Goal: Task Accomplishment & Management: Complete application form

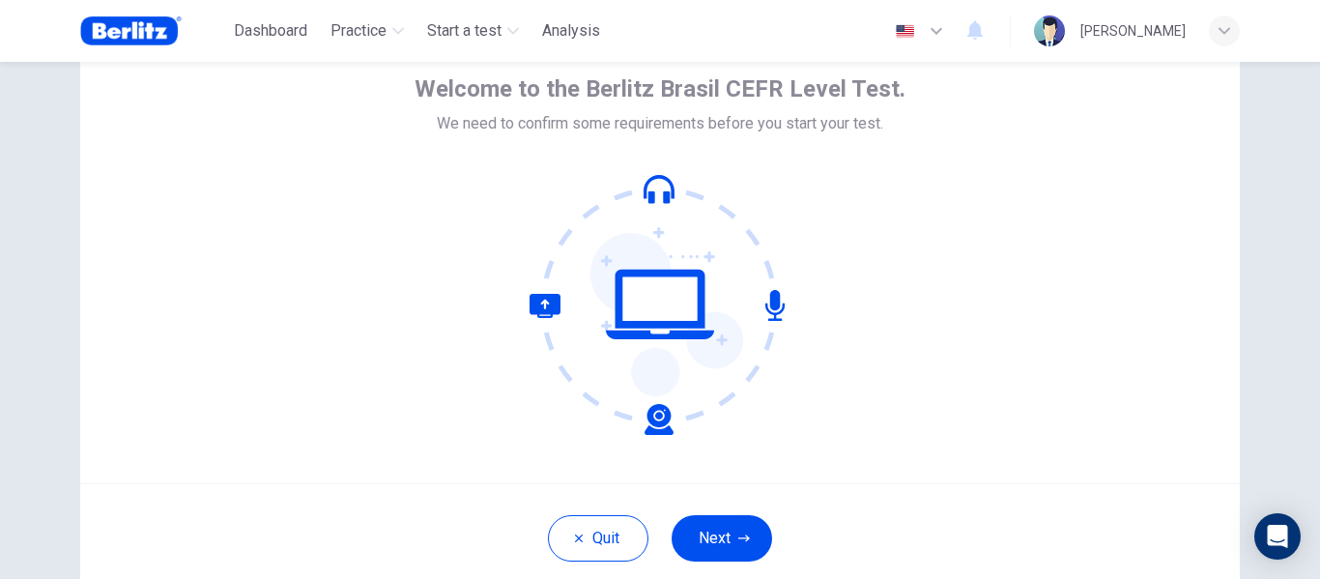
scroll to position [193, 0]
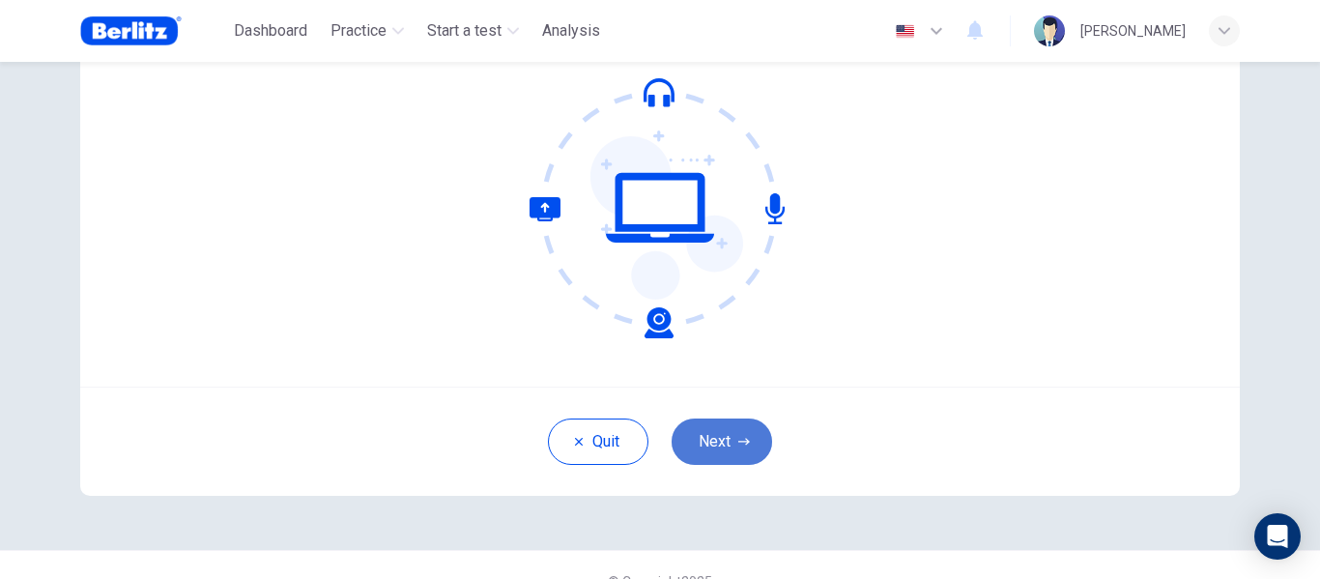
click at [742, 435] on button "Next" at bounding box center [721, 441] width 100 height 46
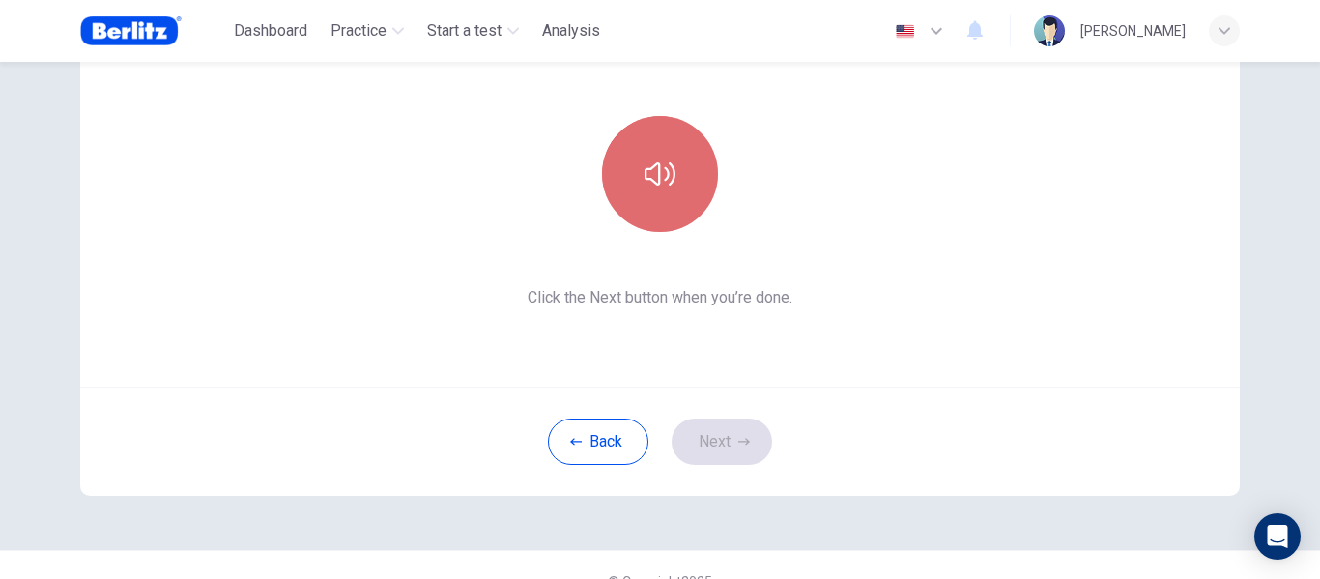
click at [666, 181] on icon "button" at bounding box center [659, 173] width 31 height 31
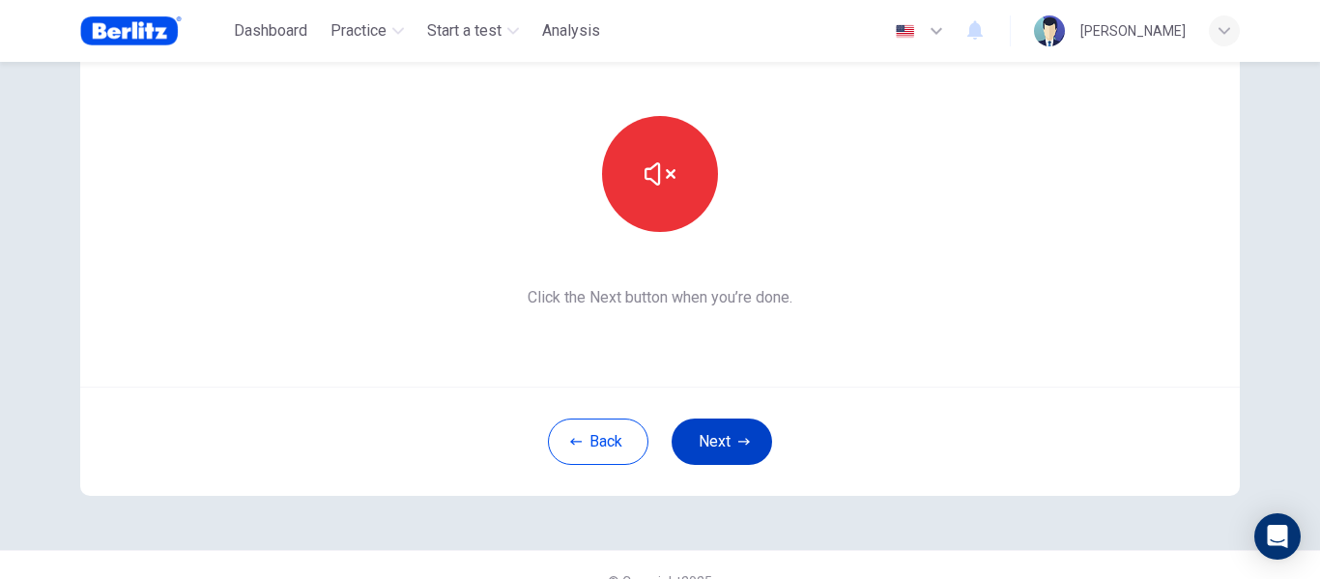
click at [718, 434] on button "Next" at bounding box center [721, 441] width 100 height 46
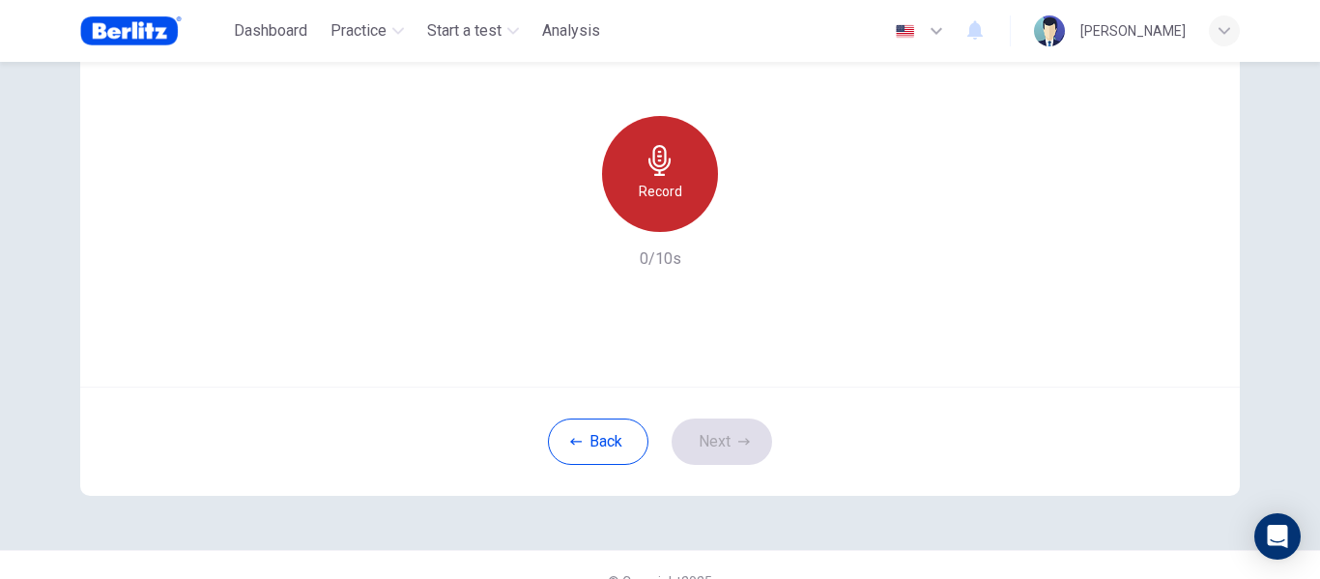
click at [655, 178] on div "Record" at bounding box center [660, 174] width 116 height 116
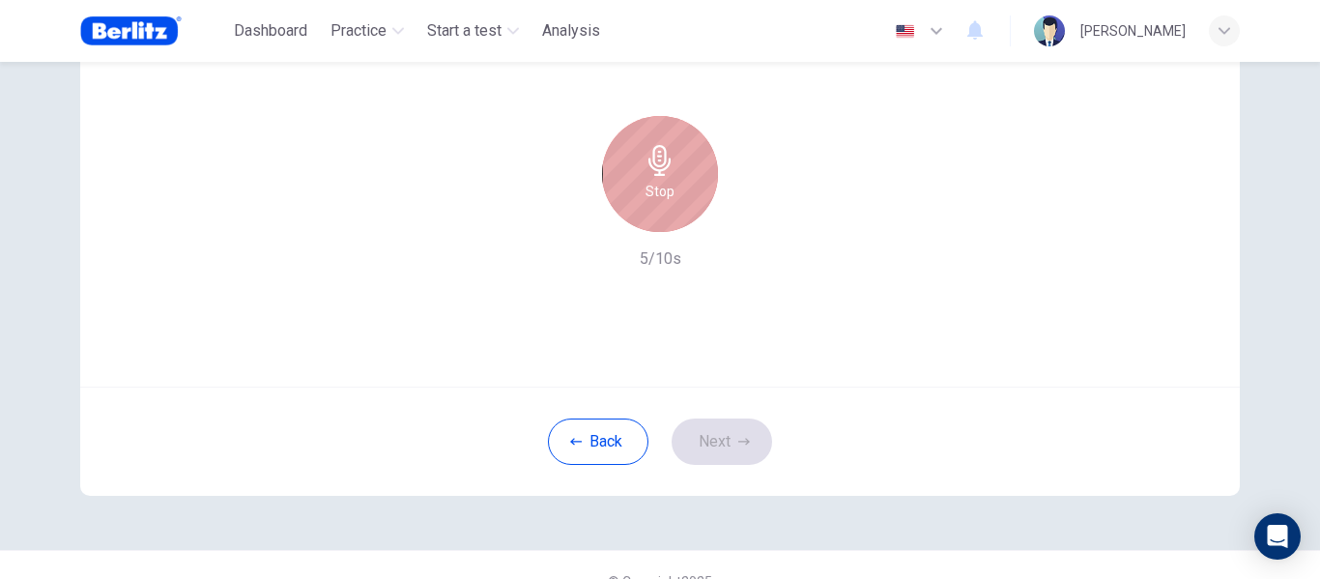
click at [666, 185] on h6 "Stop" at bounding box center [659, 191] width 29 height 23
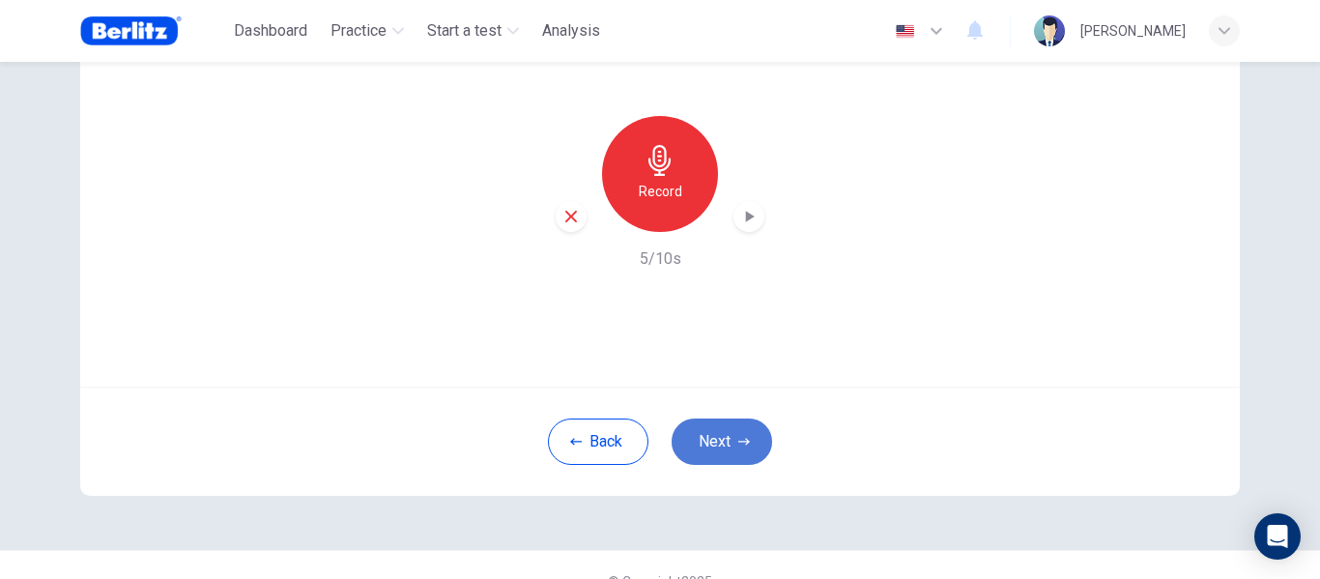
click at [725, 443] on button "Next" at bounding box center [721, 441] width 100 height 46
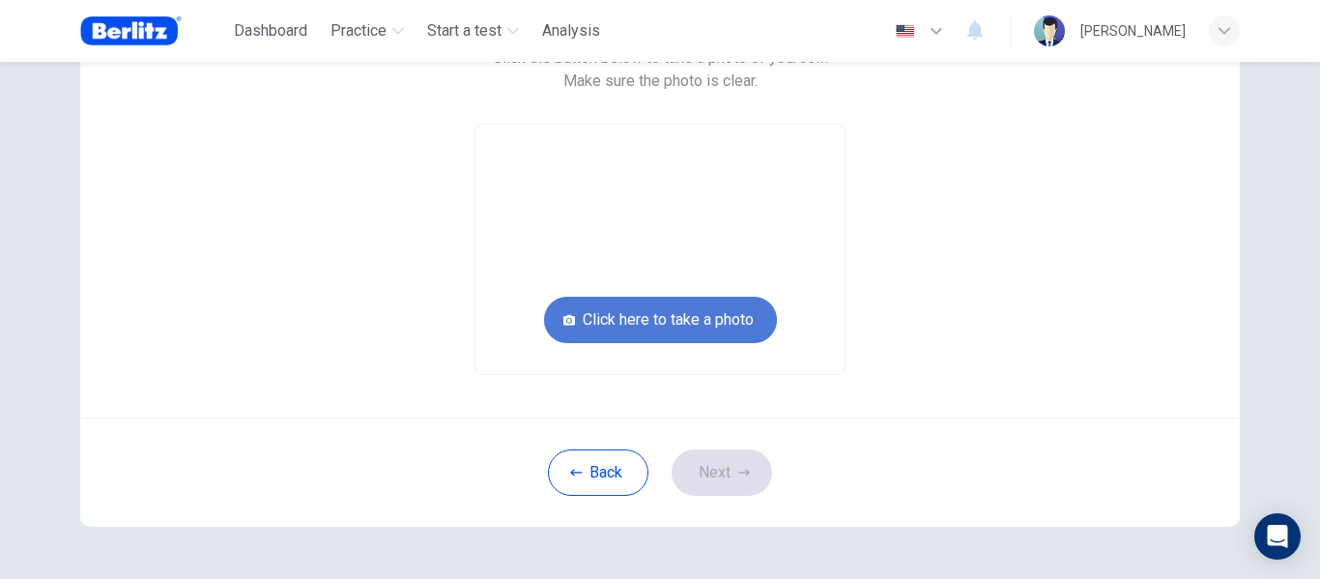
click at [686, 313] on button "Click here to take a photo" at bounding box center [660, 320] width 233 height 46
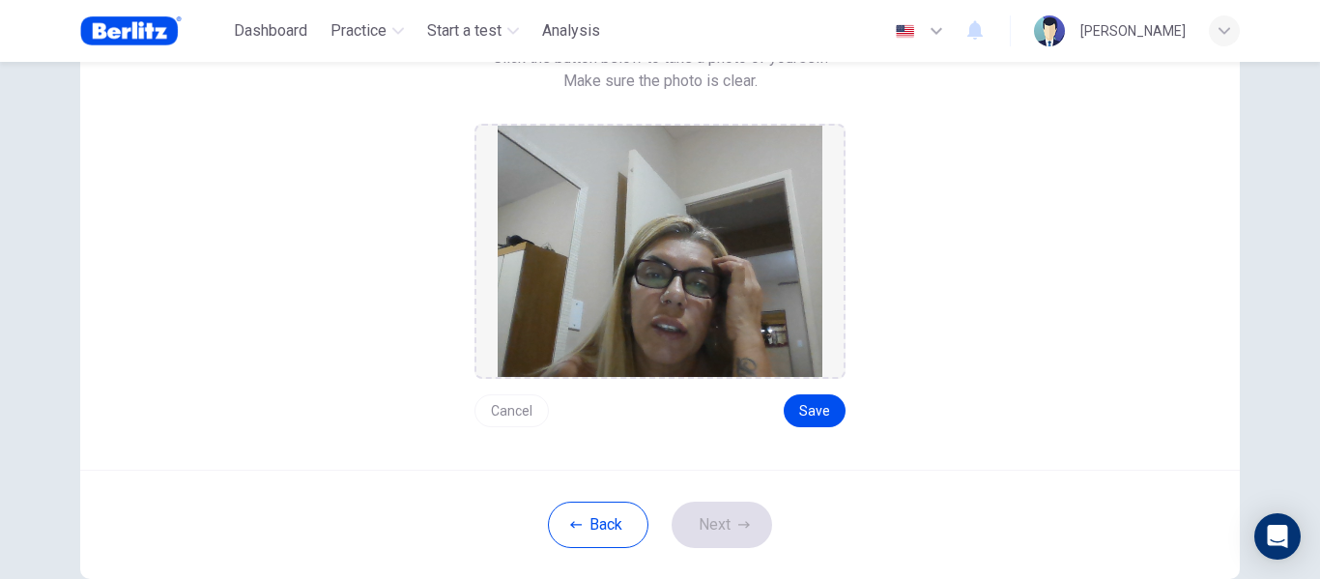
click at [511, 414] on button "Cancel" at bounding box center [511, 410] width 74 height 33
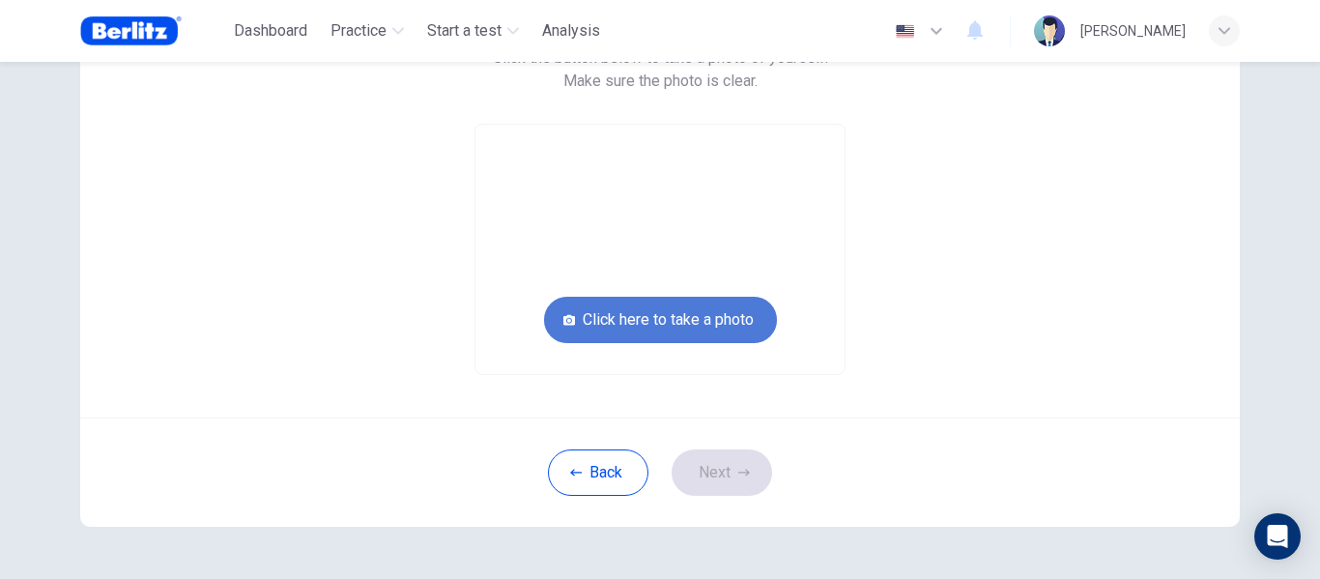
click at [671, 320] on button "Click here to take a photo" at bounding box center [660, 320] width 233 height 46
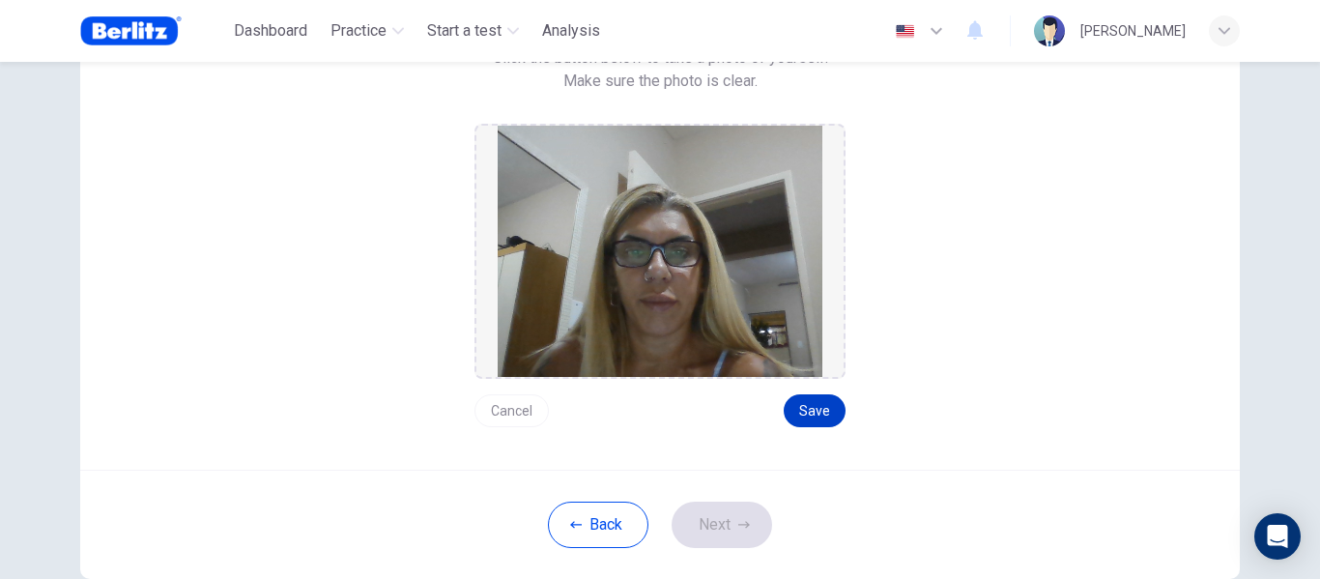
click at [800, 404] on button "Save" at bounding box center [815, 410] width 62 height 33
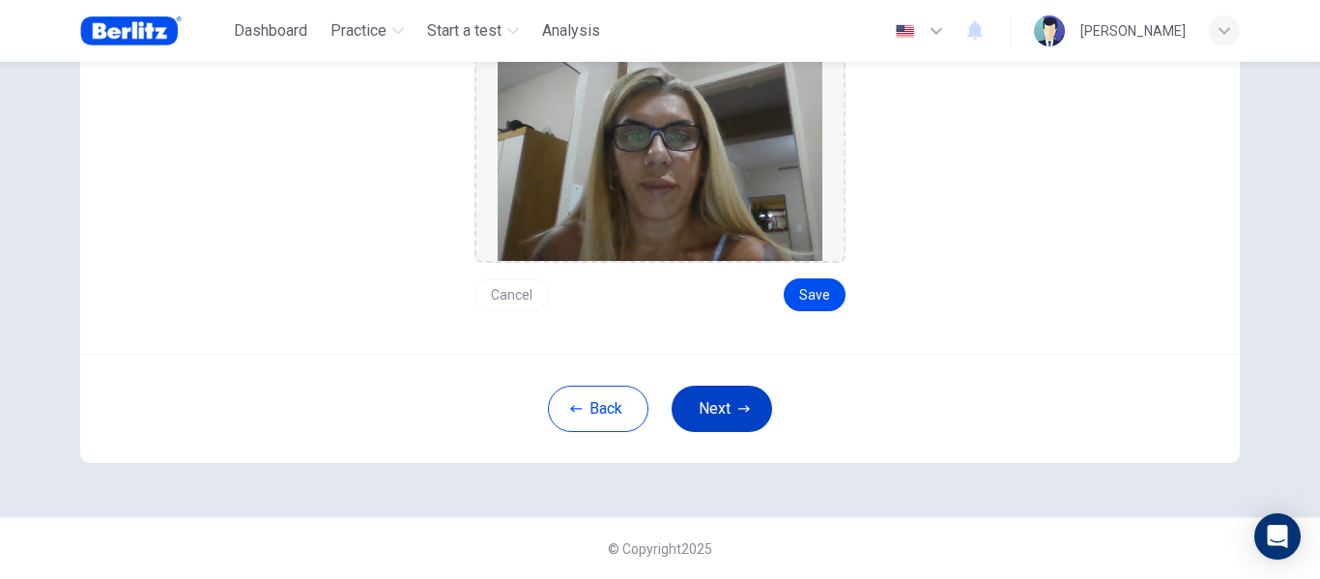
click at [721, 420] on button "Next" at bounding box center [721, 409] width 100 height 46
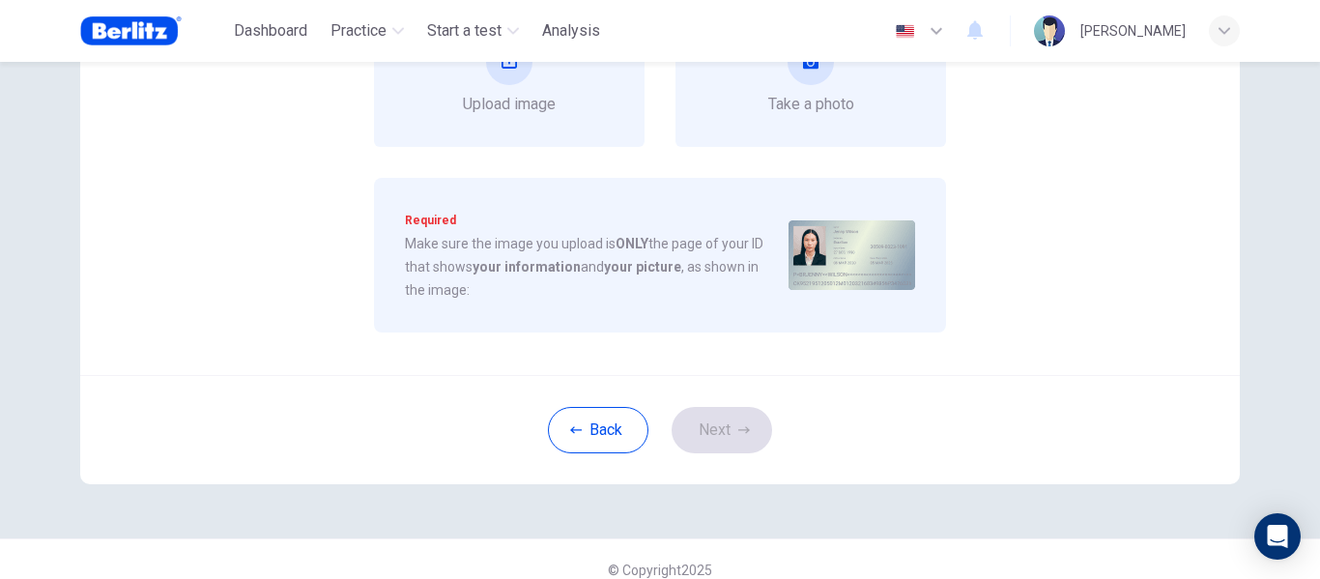
scroll to position [116, 0]
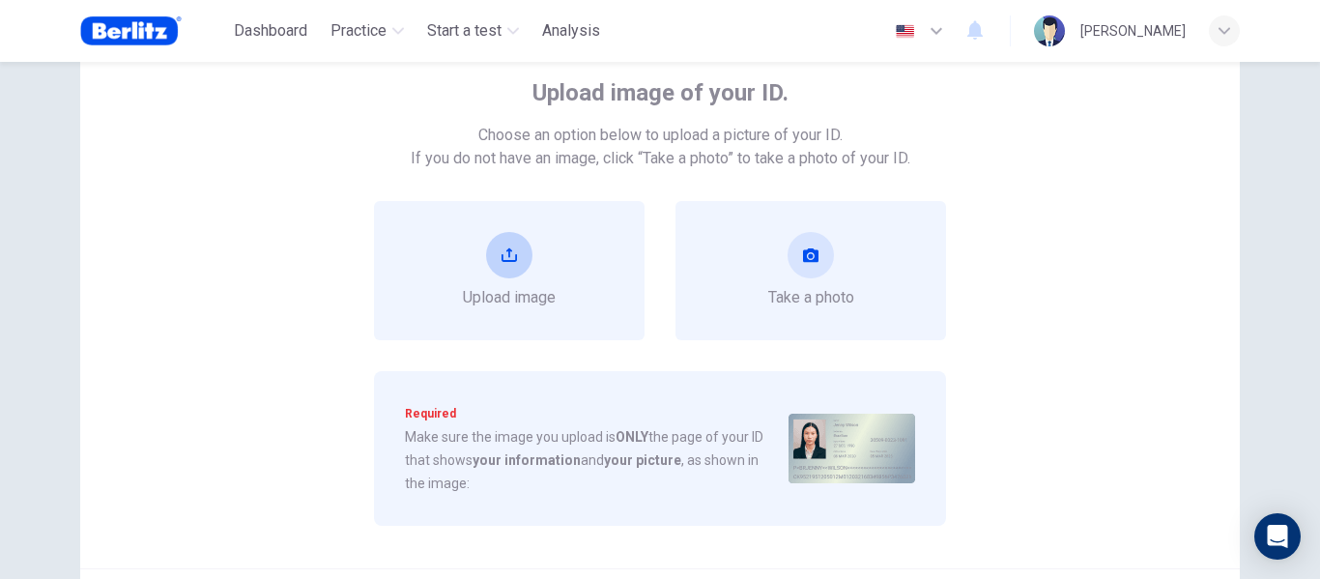
click at [506, 259] on icon "upload" at bounding box center [508, 254] width 15 height 15
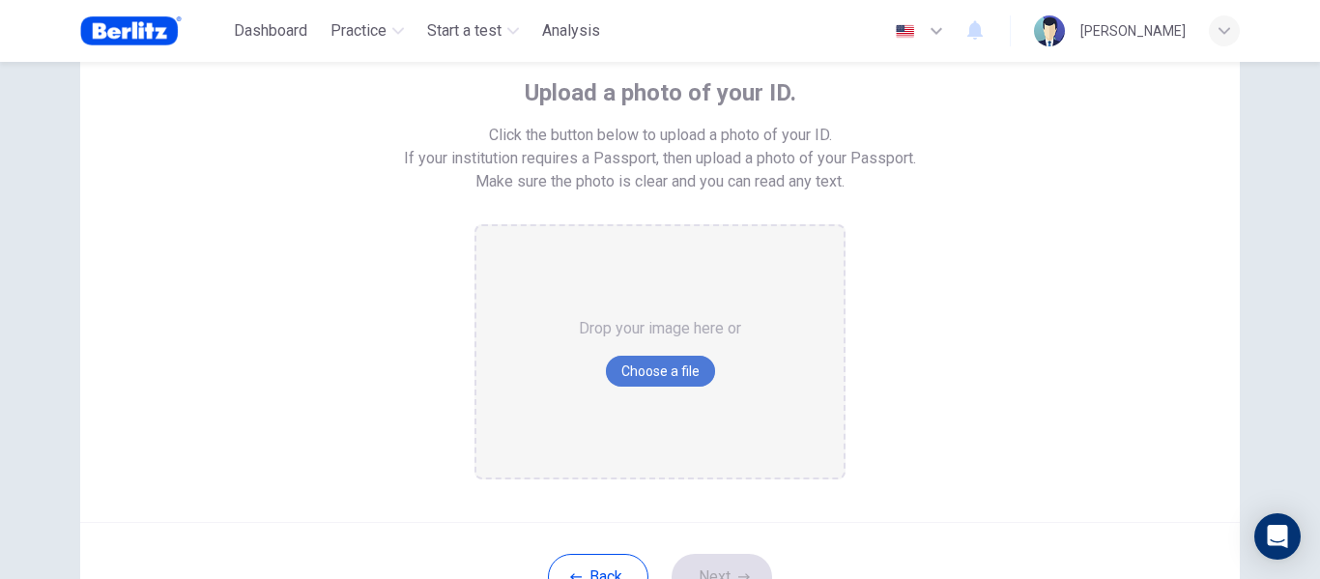
click at [672, 360] on button "Choose a file" at bounding box center [660, 371] width 109 height 31
click at [662, 367] on button "Choose a file" at bounding box center [660, 371] width 109 height 31
click at [643, 374] on button "Choose a file" at bounding box center [660, 371] width 109 height 31
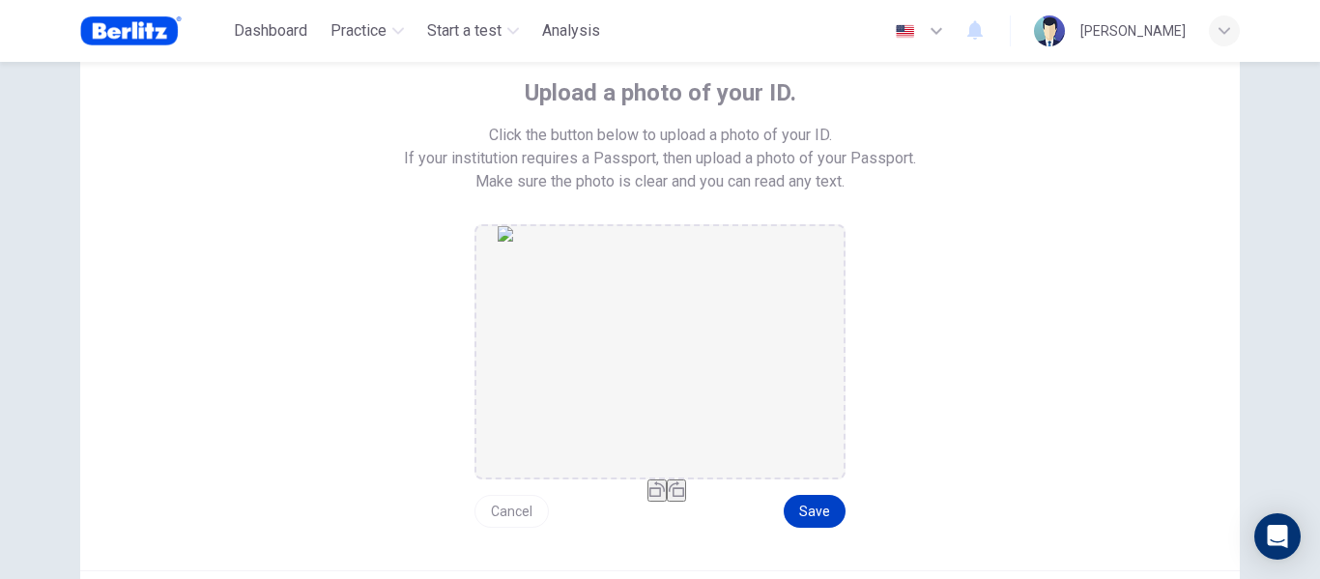
click at [799, 507] on button "Save" at bounding box center [815, 511] width 62 height 33
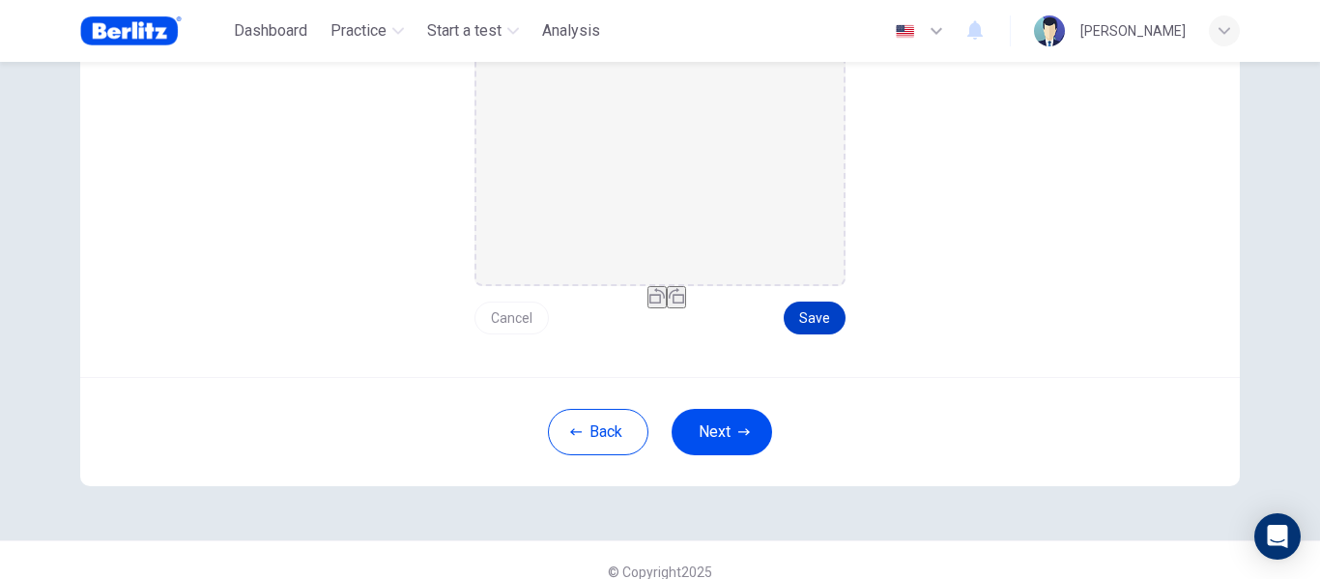
click at [819, 320] on button "Save" at bounding box center [815, 317] width 62 height 33
click at [716, 433] on button "Next" at bounding box center [721, 432] width 100 height 46
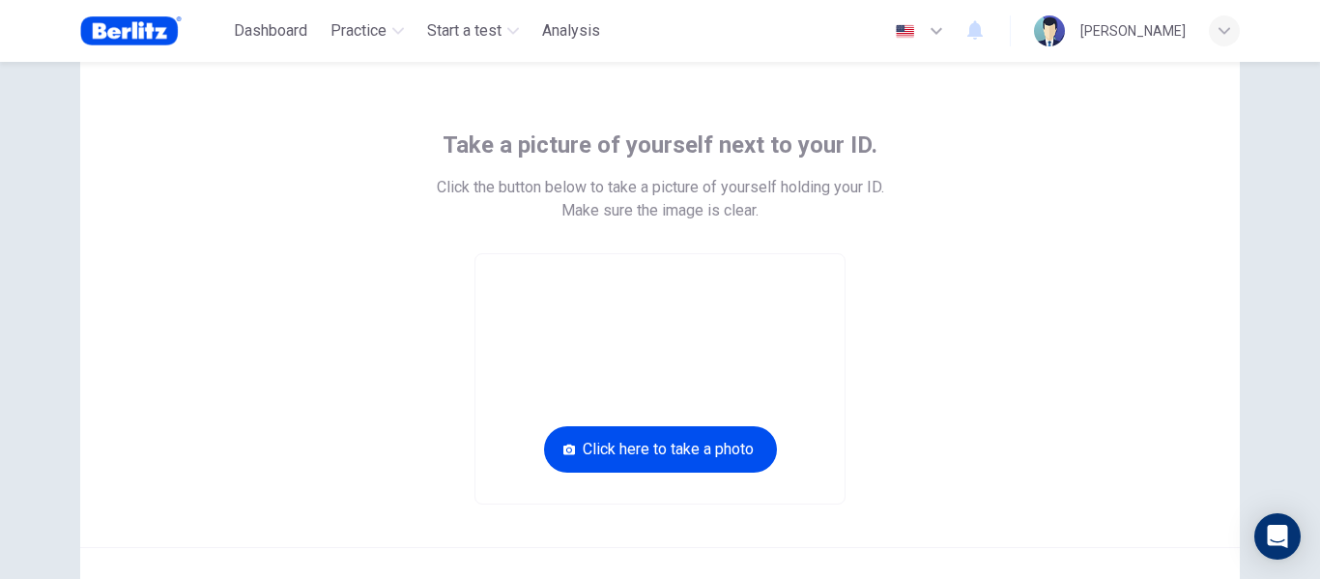
scroll to position [160, 0]
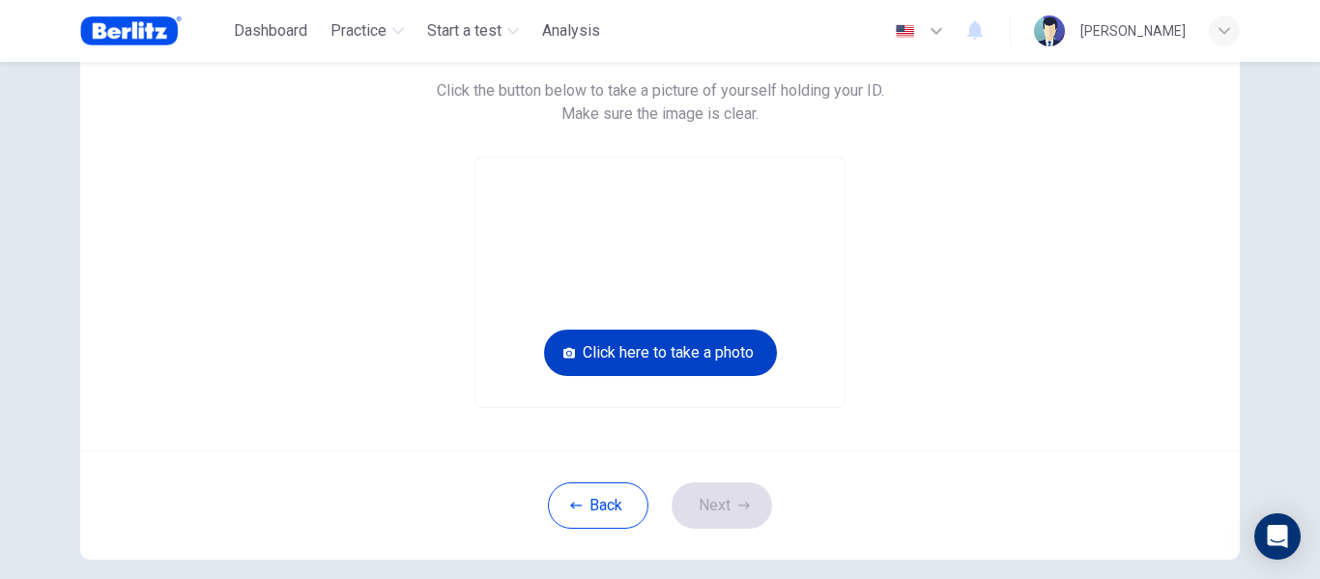
click at [643, 356] on button "Click here to take a photo" at bounding box center [660, 352] width 233 height 46
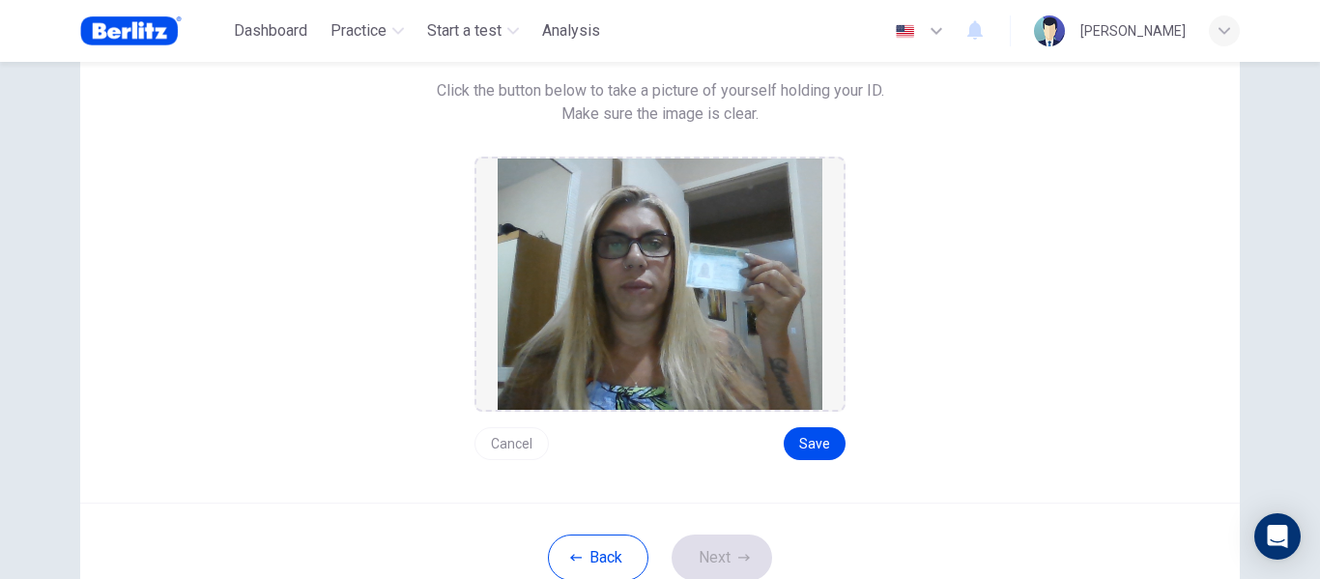
click at [507, 443] on button "Cancel" at bounding box center [511, 443] width 74 height 33
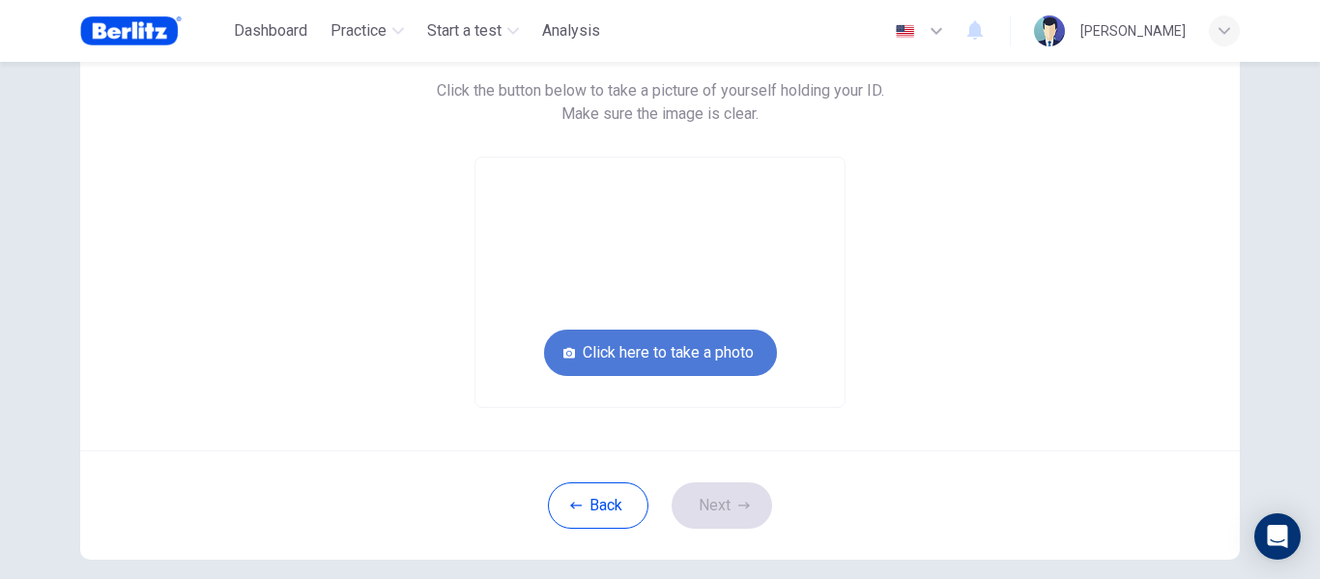
click at [641, 350] on button "Click here to take a photo" at bounding box center [660, 352] width 233 height 46
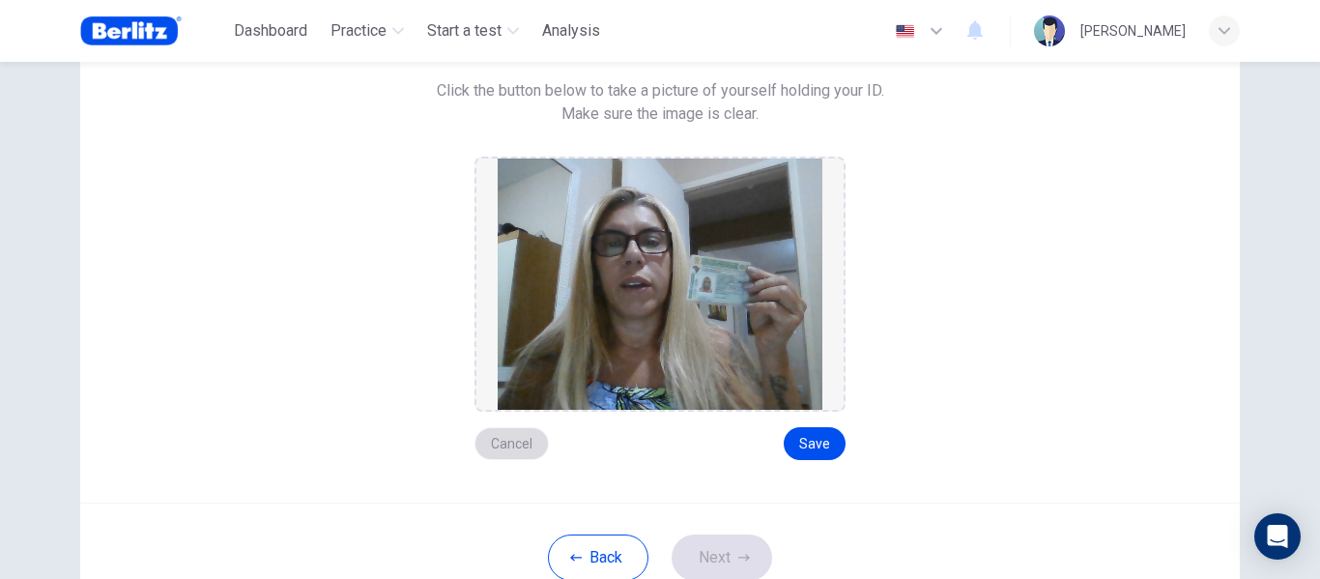
click at [514, 441] on button "Cancel" at bounding box center [511, 443] width 74 height 33
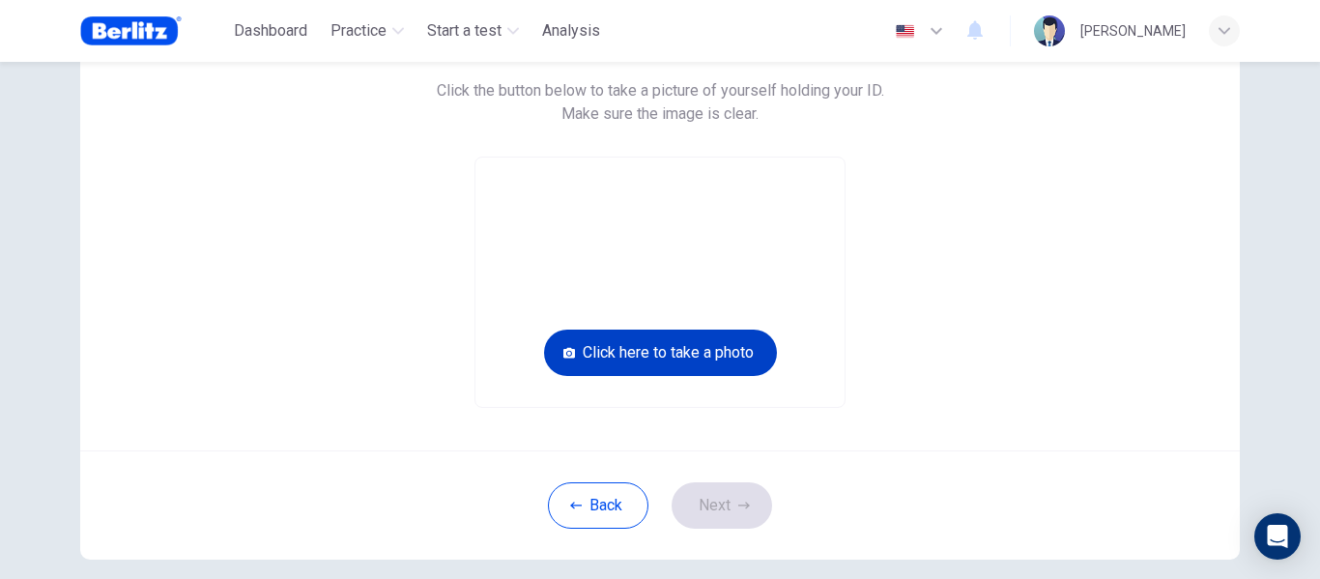
click at [659, 344] on button "Click here to take a photo" at bounding box center [660, 352] width 233 height 46
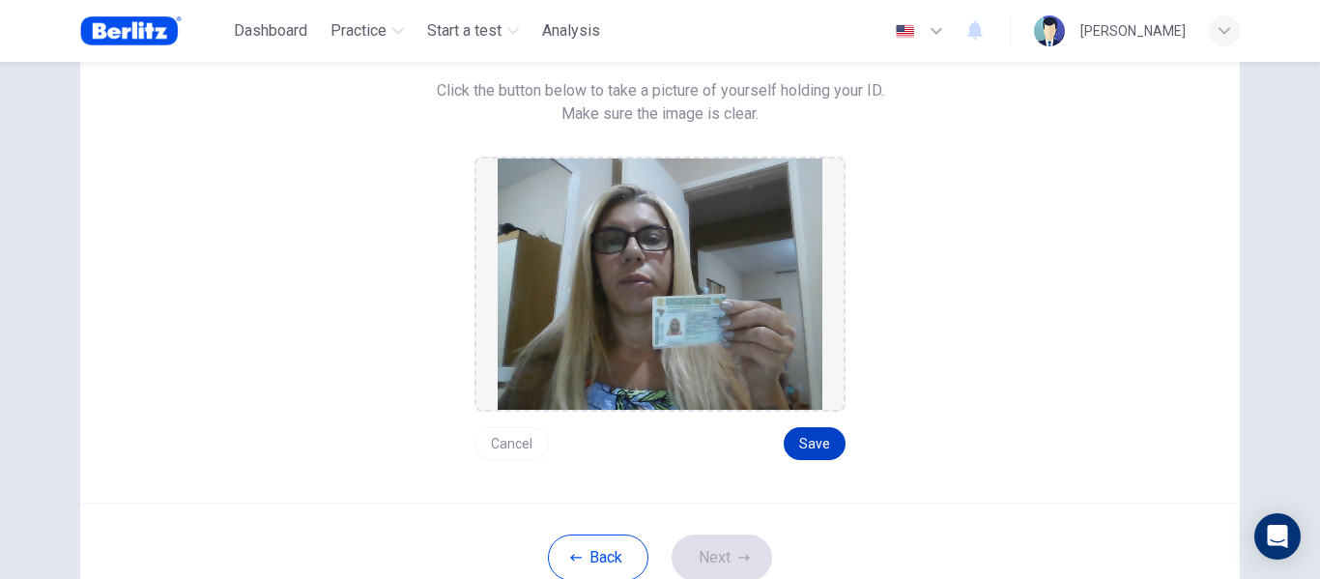
click at [814, 435] on button "Save" at bounding box center [815, 443] width 62 height 33
click at [718, 570] on button "Next" at bounding box center [721, 557] width 100 height 46
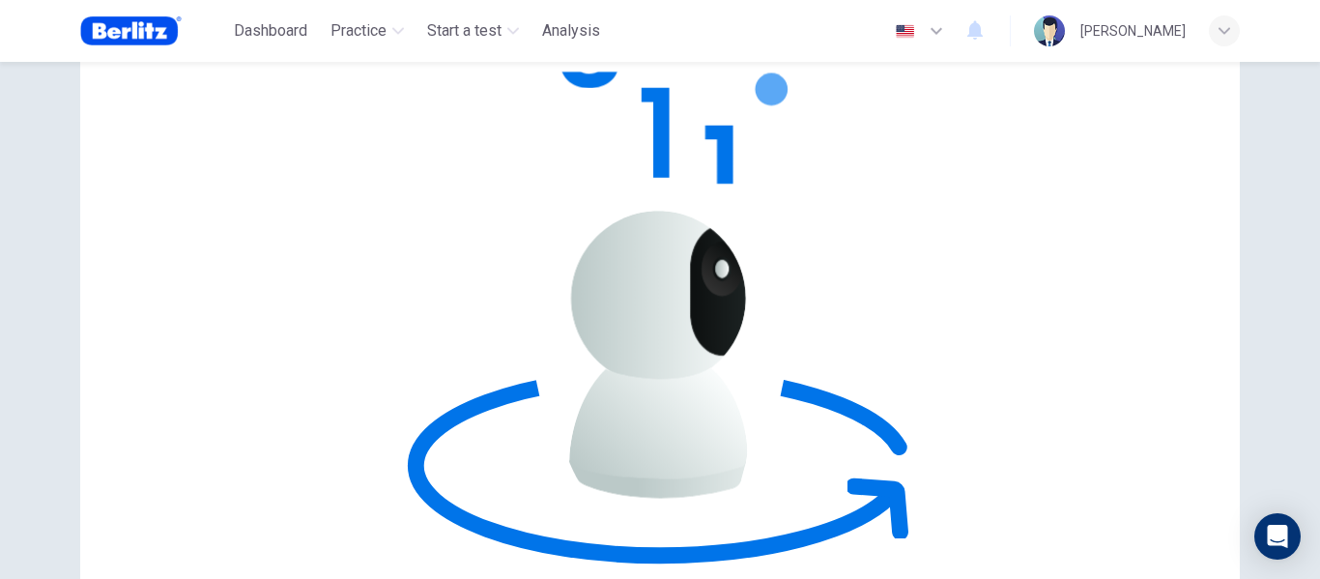
scroll to position [64, 0]
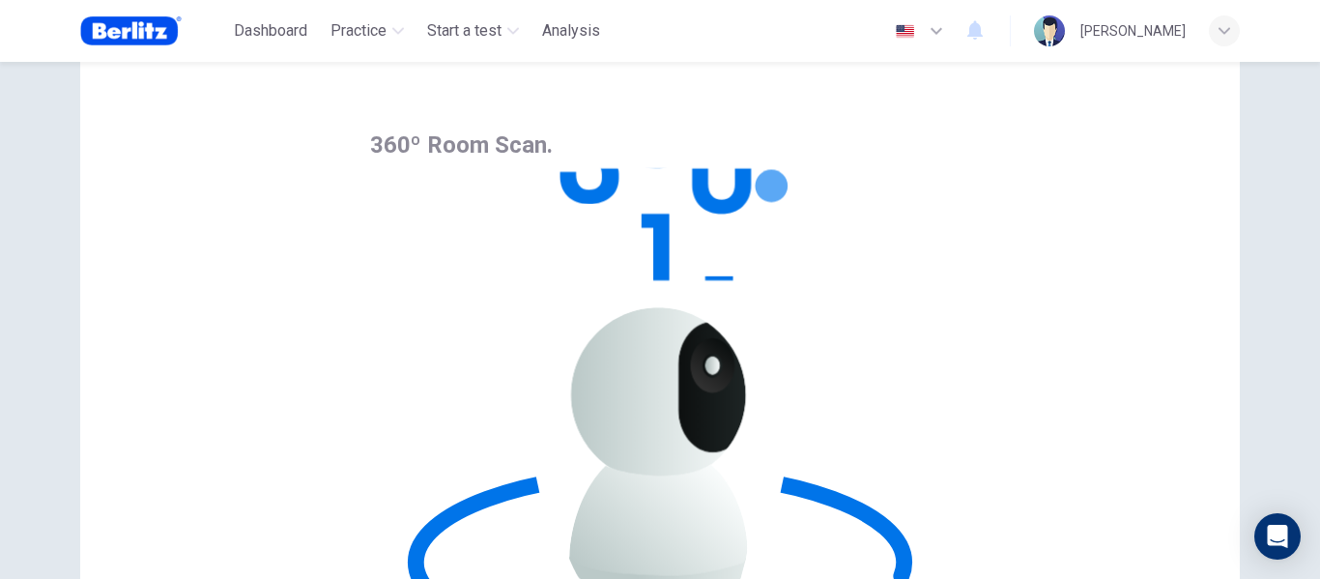
scroll to position [0, 0]
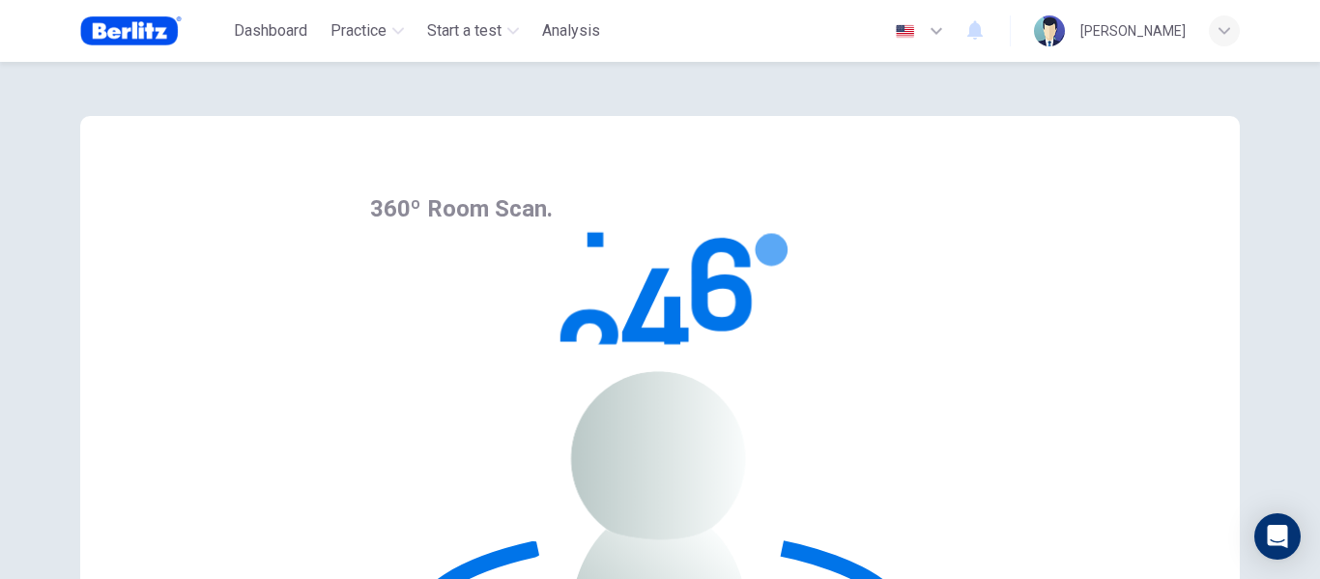
scroll to position [193, 0]
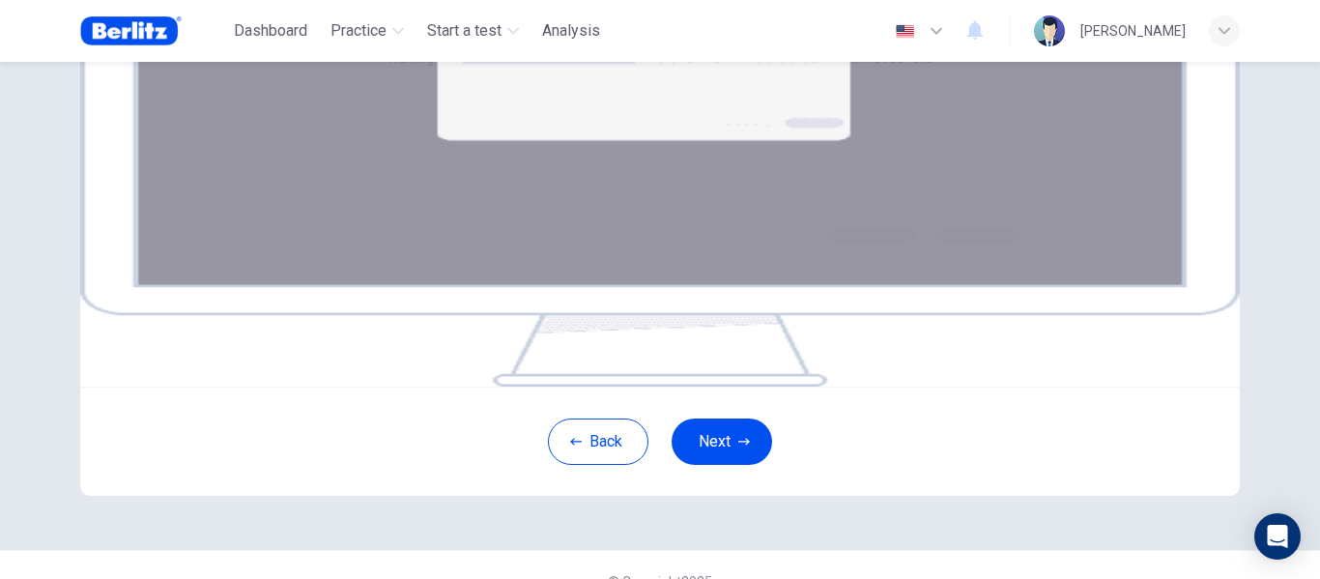
click at [1235, 21] on div "button" at bounding box center [1224, 30] width 31 height 31
click at [1227, 578] on div at bounding box center [660, 579] width 1320 height 0
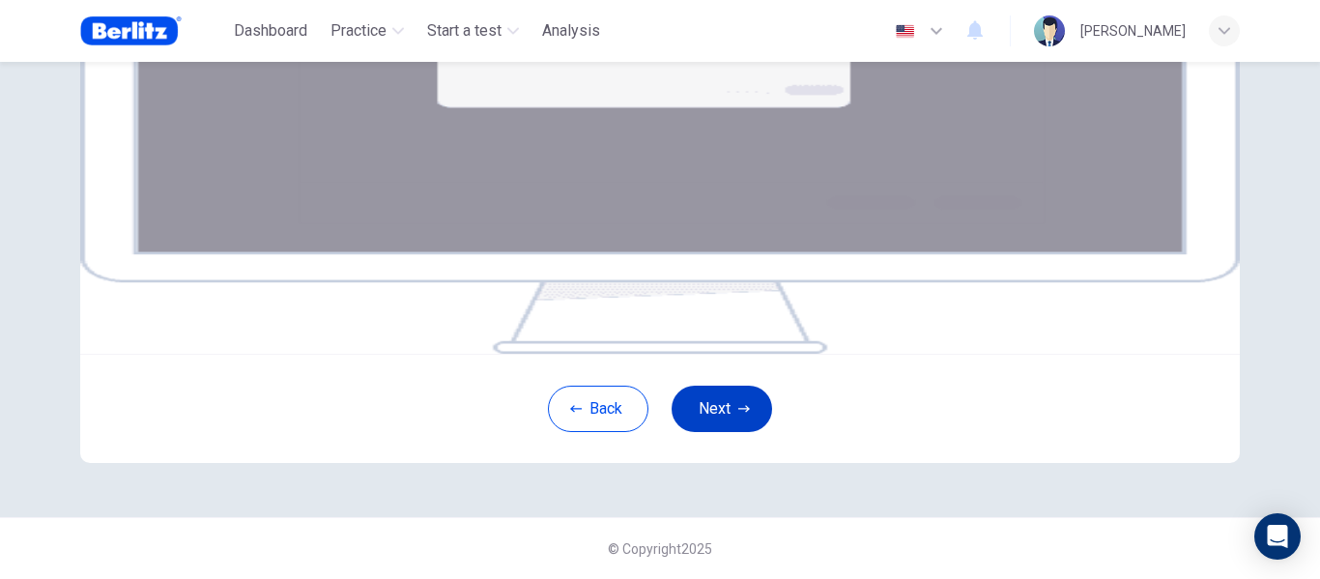
click at [714, 432] on button "Next" at bounding box center [721, 409] width 100 height 46
click at [715, 432] on button "Next" at bounding box center [721, 409] width 100 height 46
click at [722, 432] on button "Next" at bounding box center [721, 409] width 100 height 46
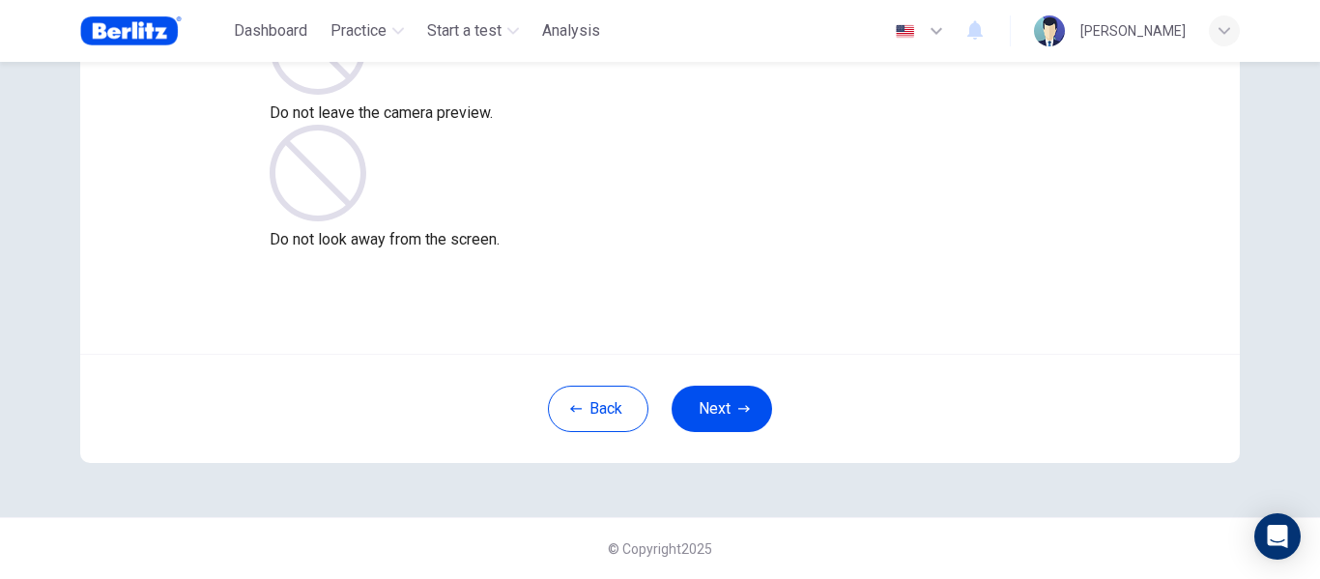
scroll to position [226, 0]
click at [718, 405] on button "Next" at bounding box center [721, 409] width 100 height 46
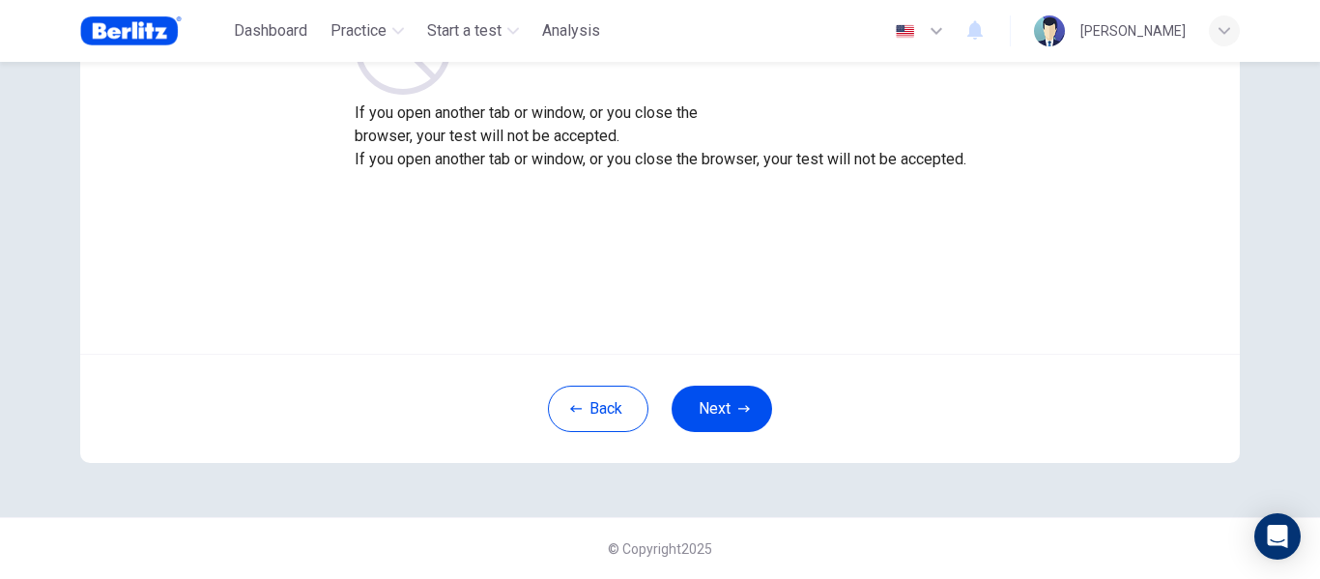
drag, startPoint x: 718, startPoint y: 406, endPoint x: 663, endPoint y: 447, distance: 69.0
click at [663, 447] on div "Back Next" at bounding box center [659, 408] width 1159 height 109
click at [718, 406] on button "Next" at bounding box center [721, 409] width 100 height 46
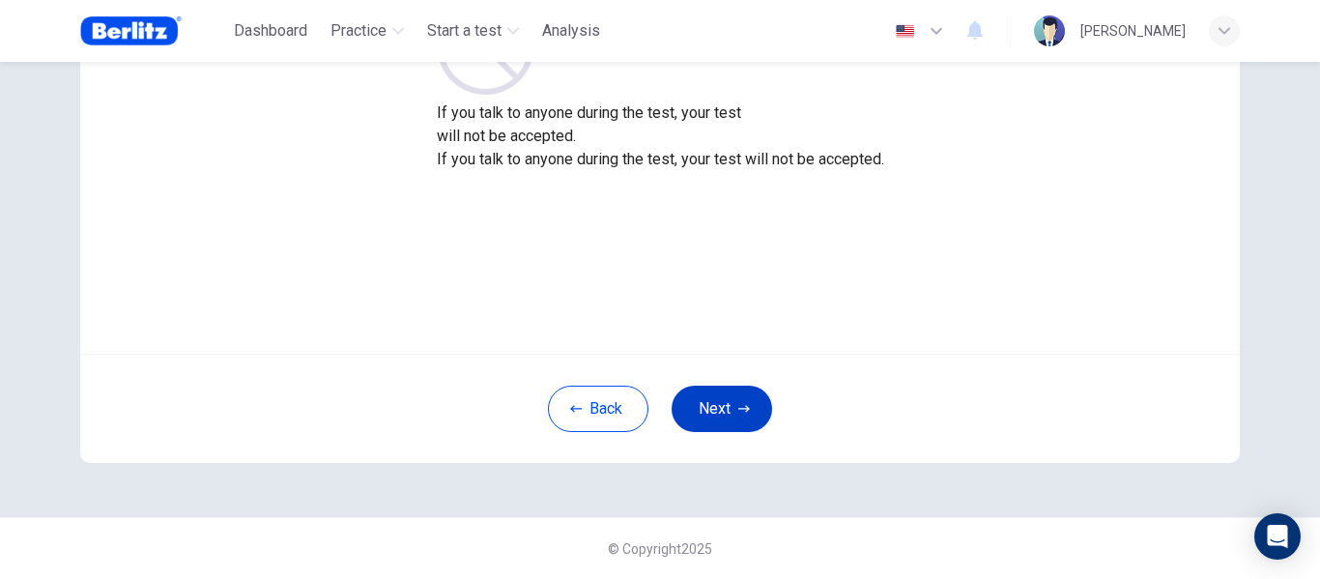
click at [717, 404] on button "Next" at bounding box center [721, 409] width 100 height 46
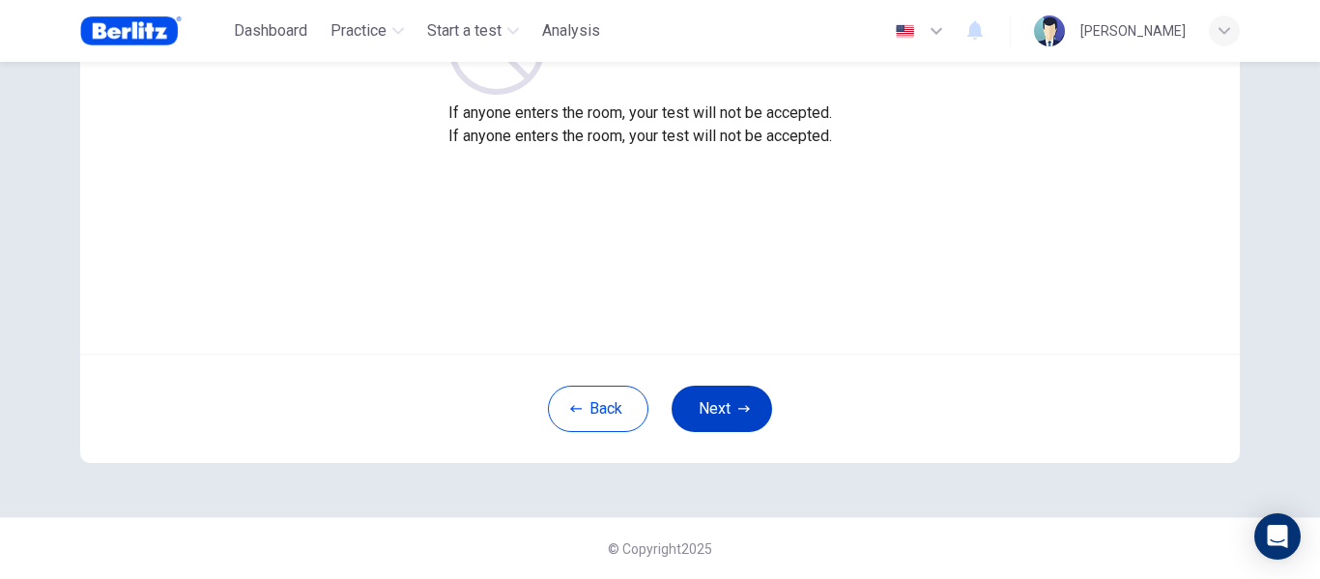
click at [718, 405] on button "Next" at bounding box center [721, 409] width 100 height 46
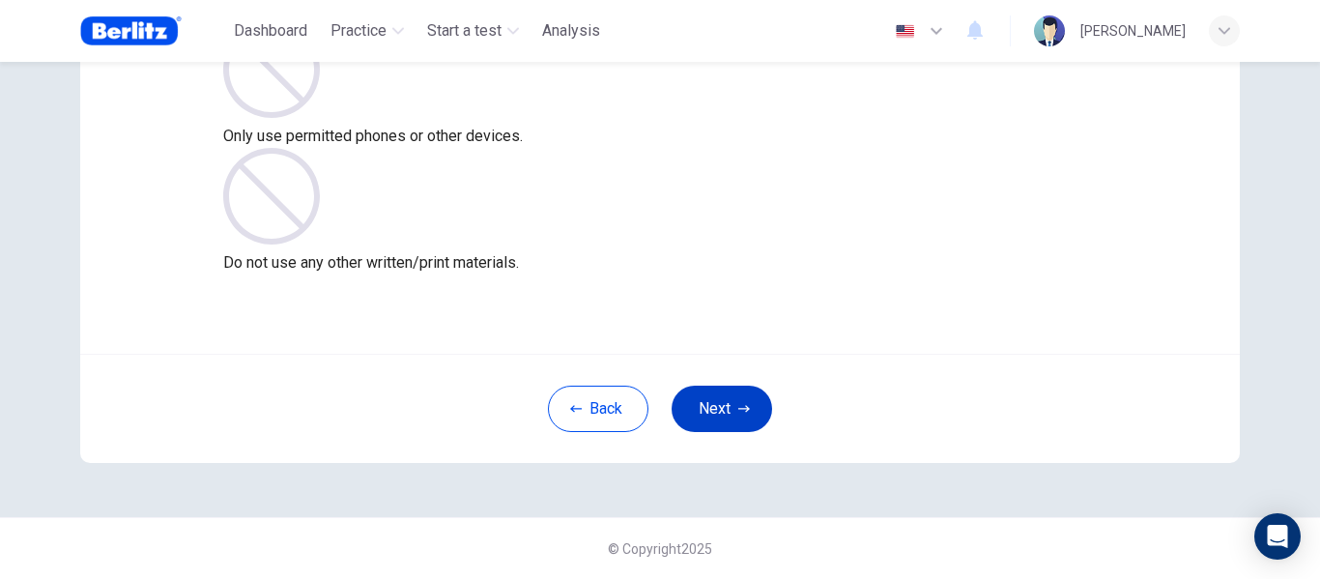
click at [724, 389] on button "Next" at bounding box center [721, 409] width 100 height 46
click at [718, 404] on button "Next" at bounding box center [721, 409] width 100 height 46
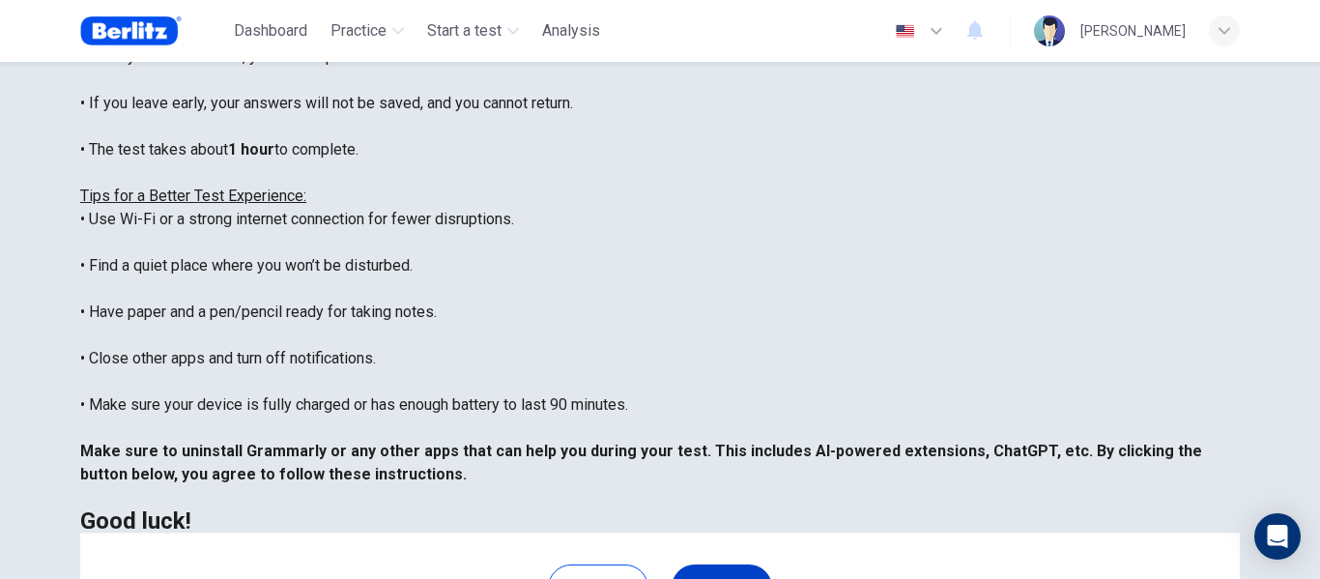
scroll to position [496, 0]
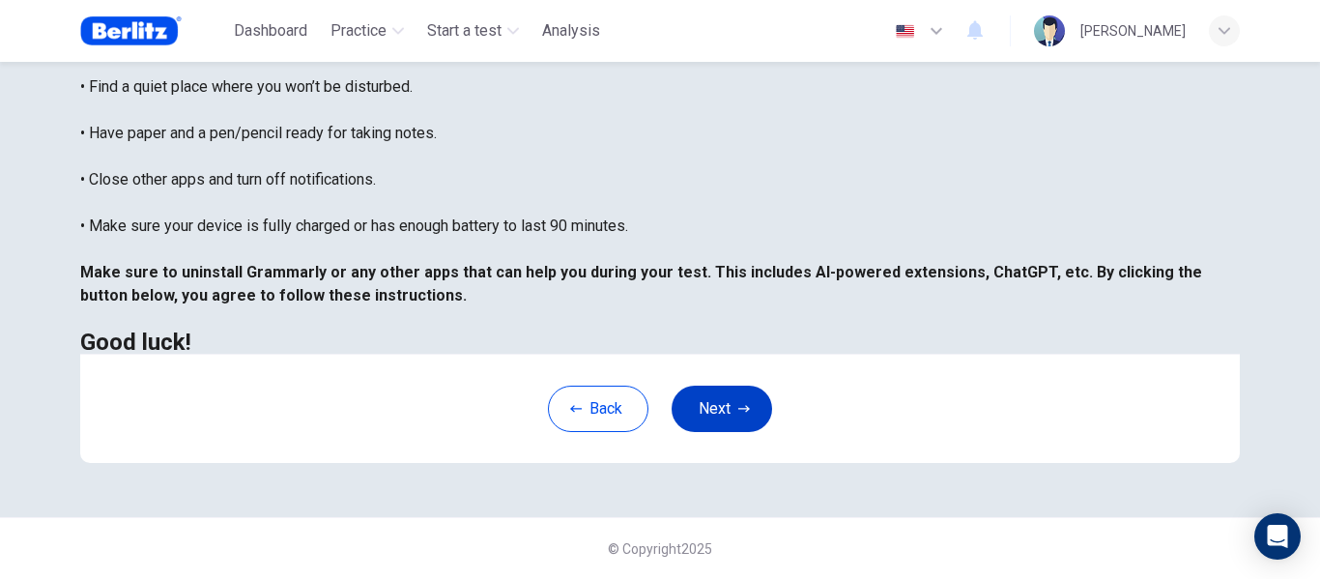
click at [719, 405] on button "Next" at bounding box center [721, 409] width 100 height 46
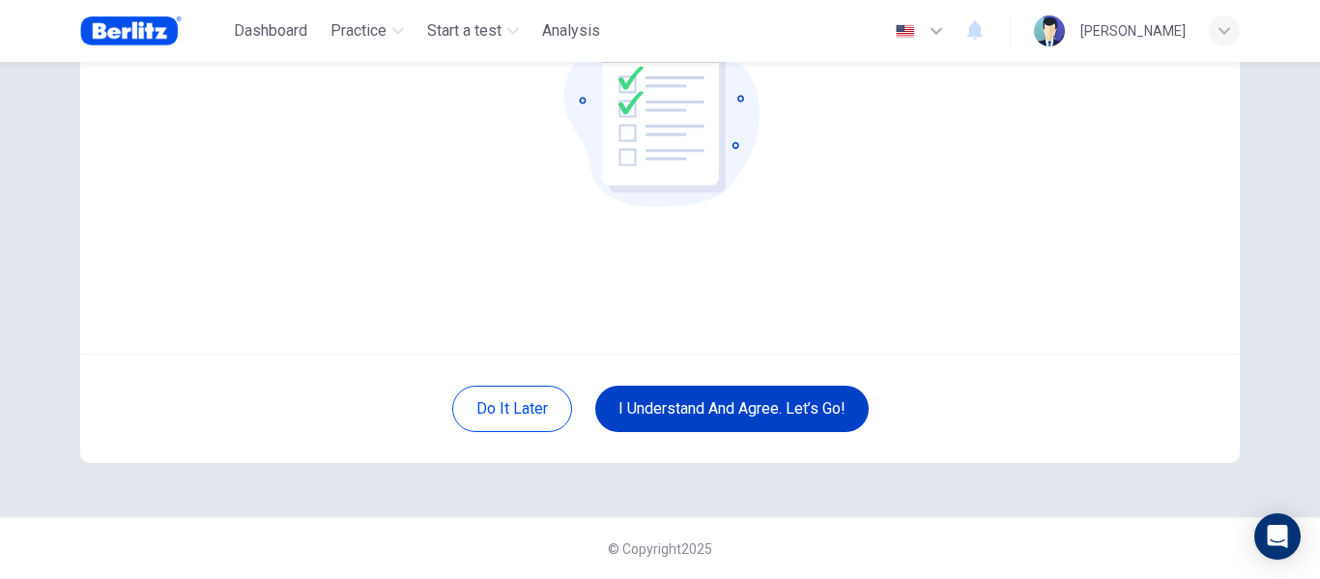
click at [755, 406] on button "I understand and agree. Let’s go!" at bounding box center [731, 409] width 273 height 46
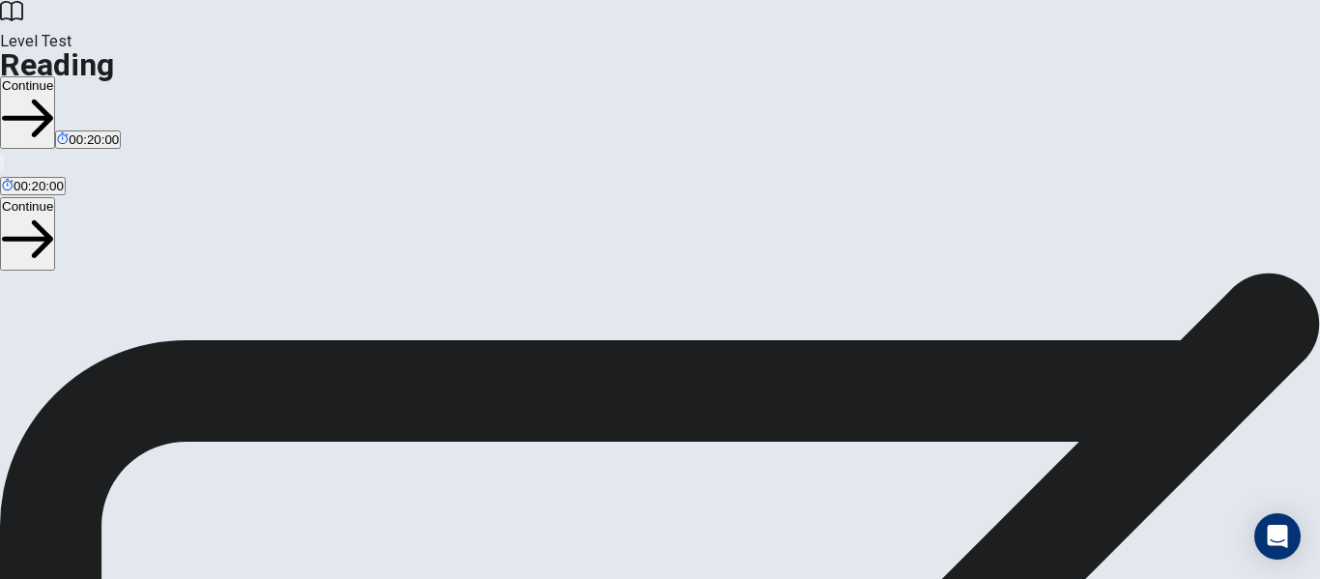
scroll to position [248, 0]
click at [55, 76] on button "Continue" at bounding box center [27, 112] width 55 height 72
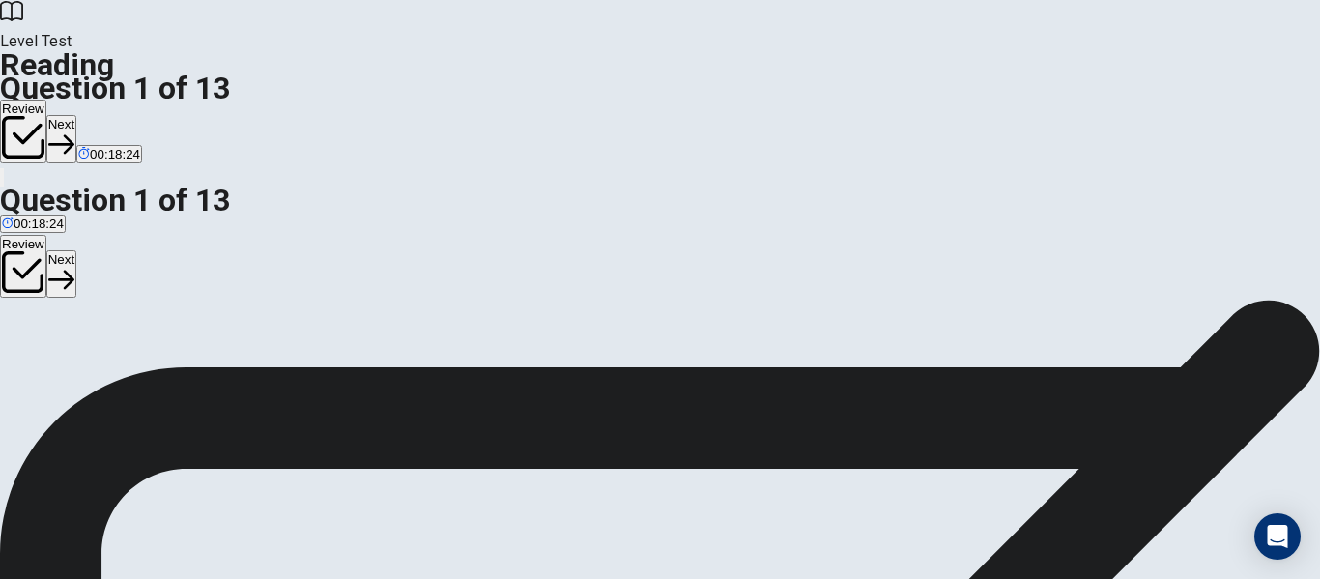
scroll to position [386, 0]
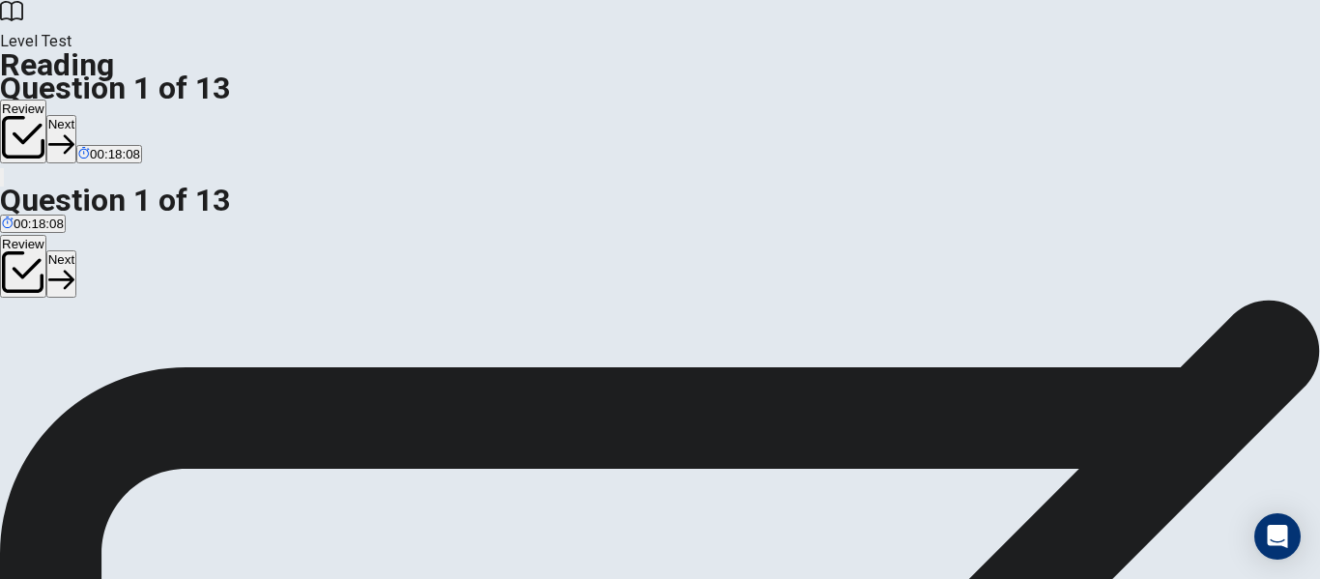
scroll to position [454, 0]
click at [76, 115] on button "Next" at bounding box center [61, 138] width 30 height 47
drag, startPoint x: 1102, startPoint y: 316, endPoint x: 1132, endPoint y: 315, distance: 30.0
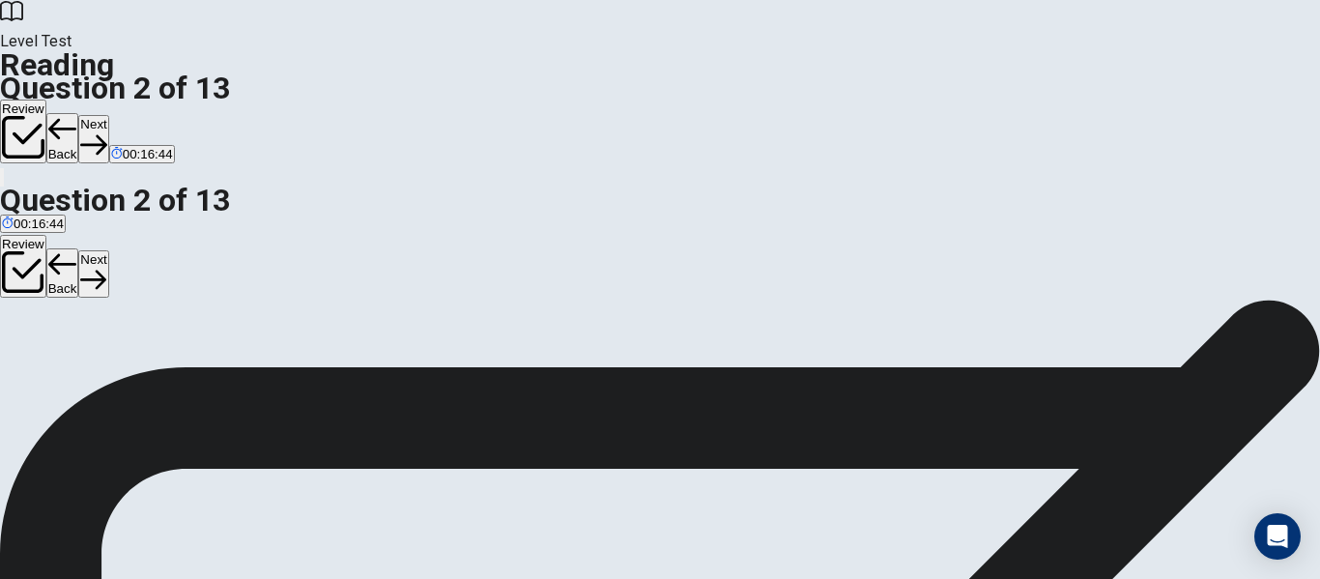
click at [108, 115] on button "Next" at bounding box center [93, 138] width 30 height 47
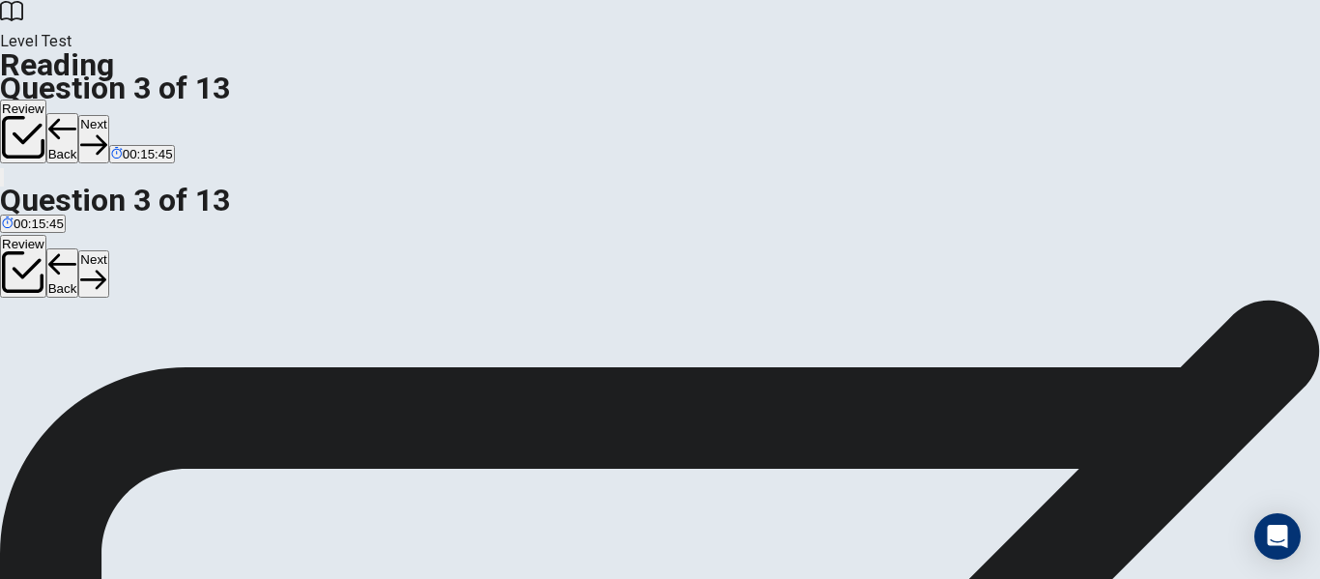
click at [108, 115] on button "Next" at bounding box center [93, 138] width 30 height 47
drag, startPoint x: 729, startPoint y: 316, endPoint x: 969, endPoint y: 336, distance: 240.5
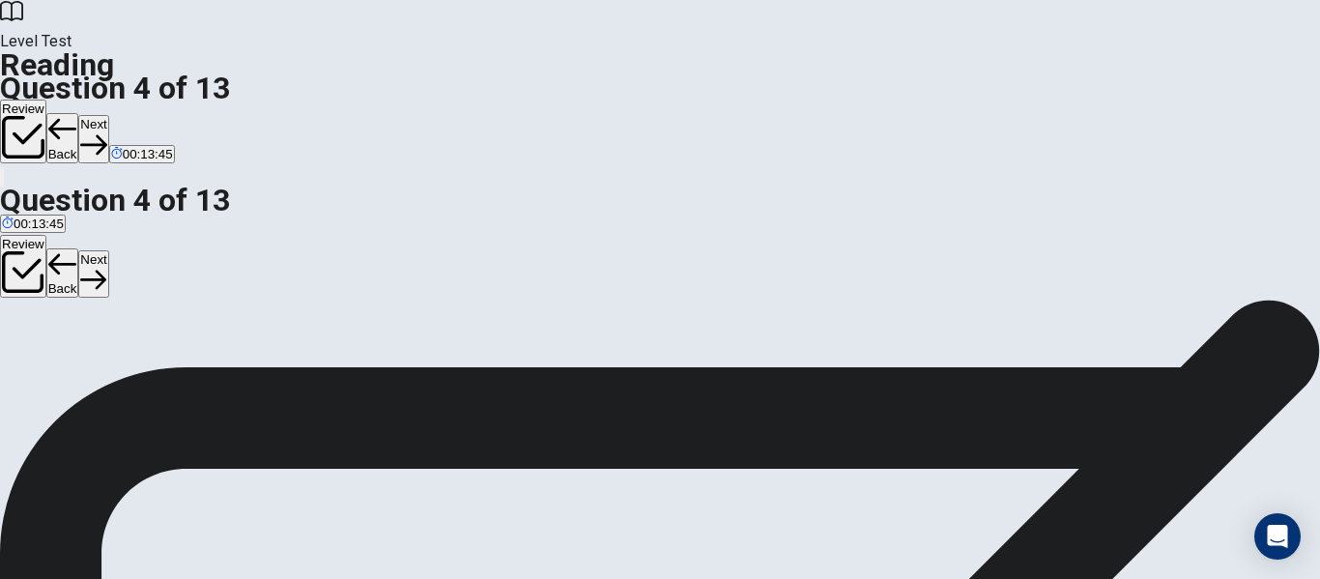
click at [108, 115] on button "Next" at bounding box center [93, 138] width 30 height 47
drag, startPoint x: 842, startPoint y: 263, endPoint x: 954, endPoint y: 263, distance: 112.1
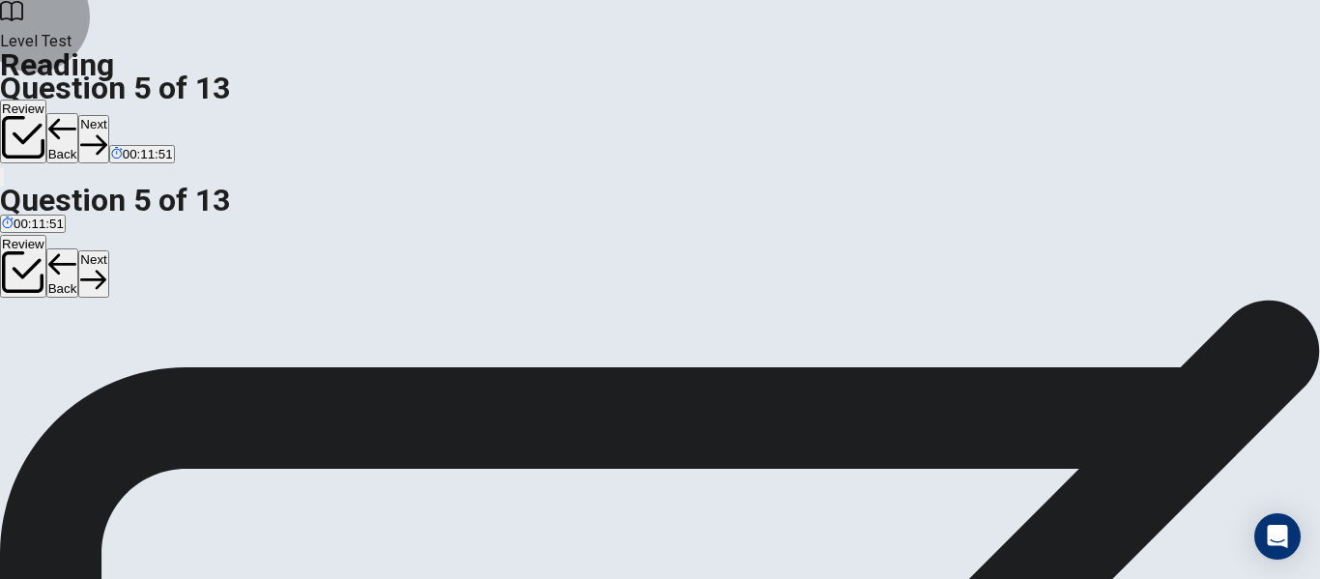
click at [108, 115] on button "Next" at bounding box center [93, 138] width 30 height 47
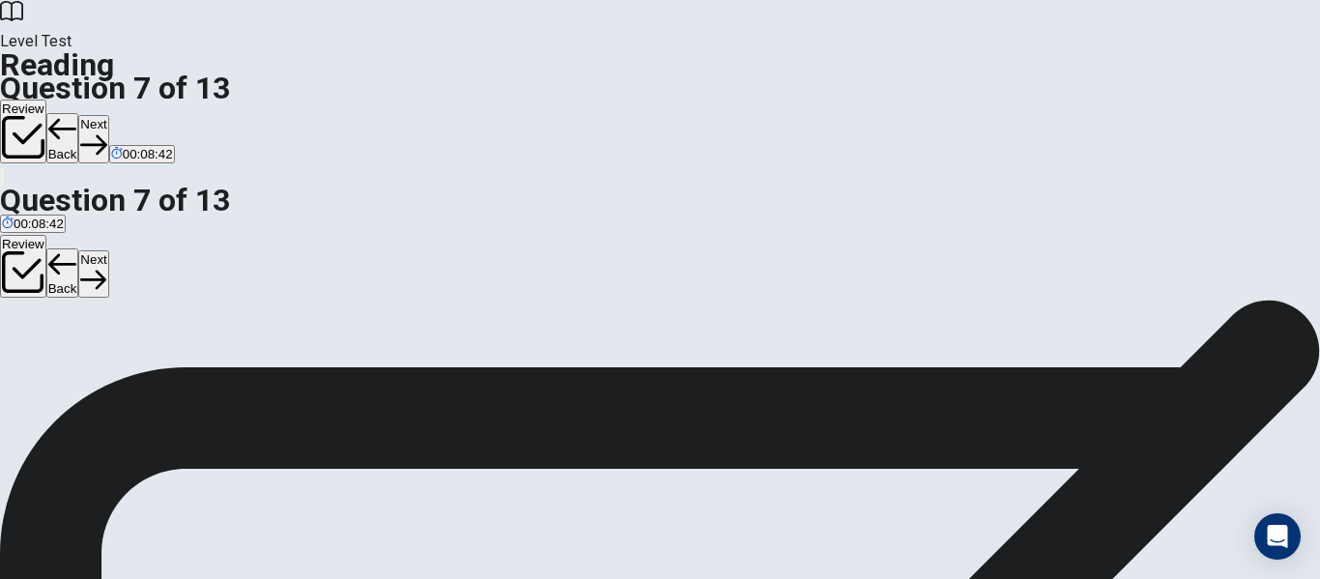
drag, startPoint x: 766, startPoint y: 291, endPoint x: 873, endPoint y: 306, distance: 108.4
click at [108, 115] on button "Next" at bounding box center [93, 138] width 30 height 47
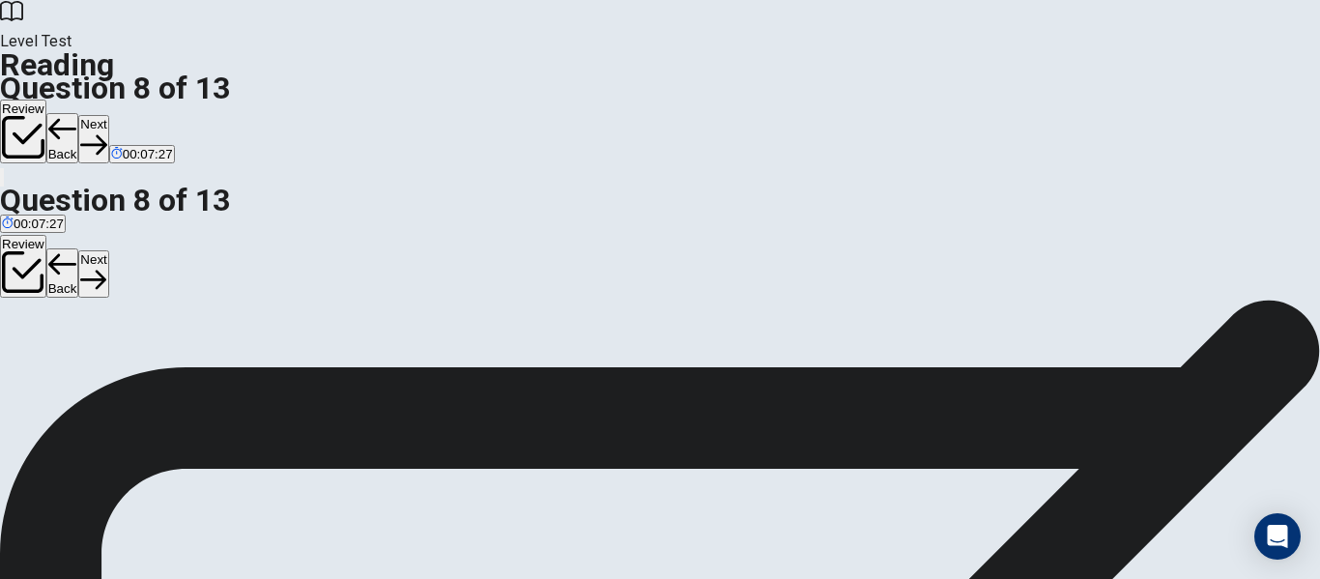
scroll to position [357, 0]
click at [108, 115] on button "Next" at bounding box center [93, 138] width 30 height 47
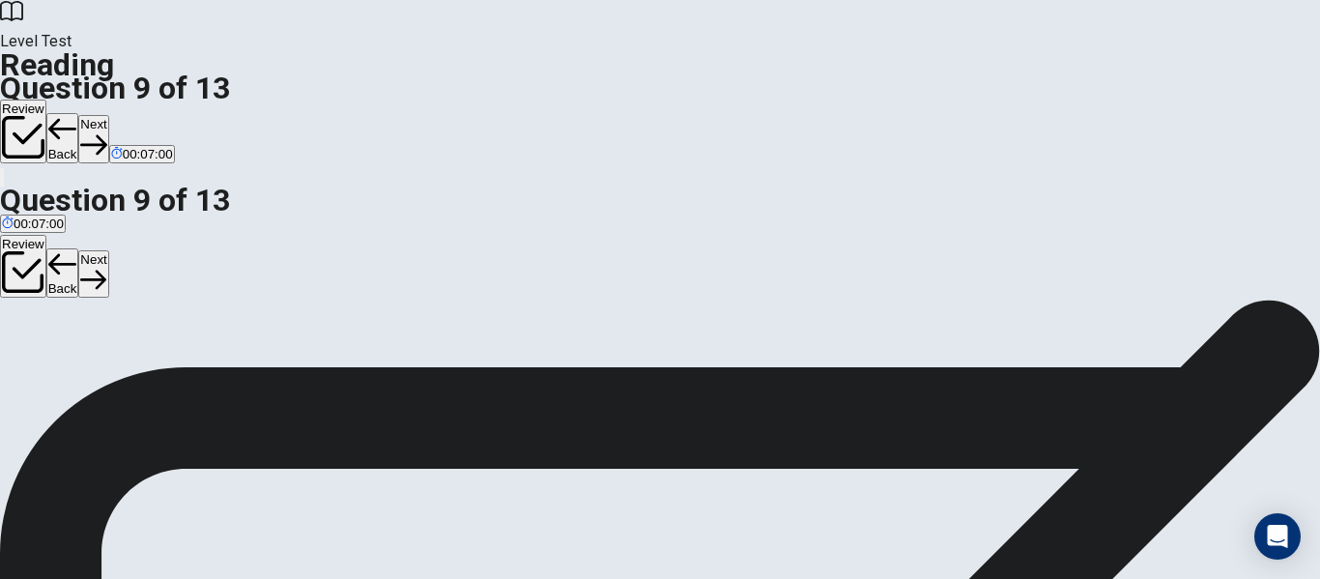
drag, startPoint x: 726, startPoint y: 170, endPoint x: 1035, endPoint y: 171, distance: 309.2
click at [108, 115] on button "Next" at bounding box center [93, 138] width 30 height 47
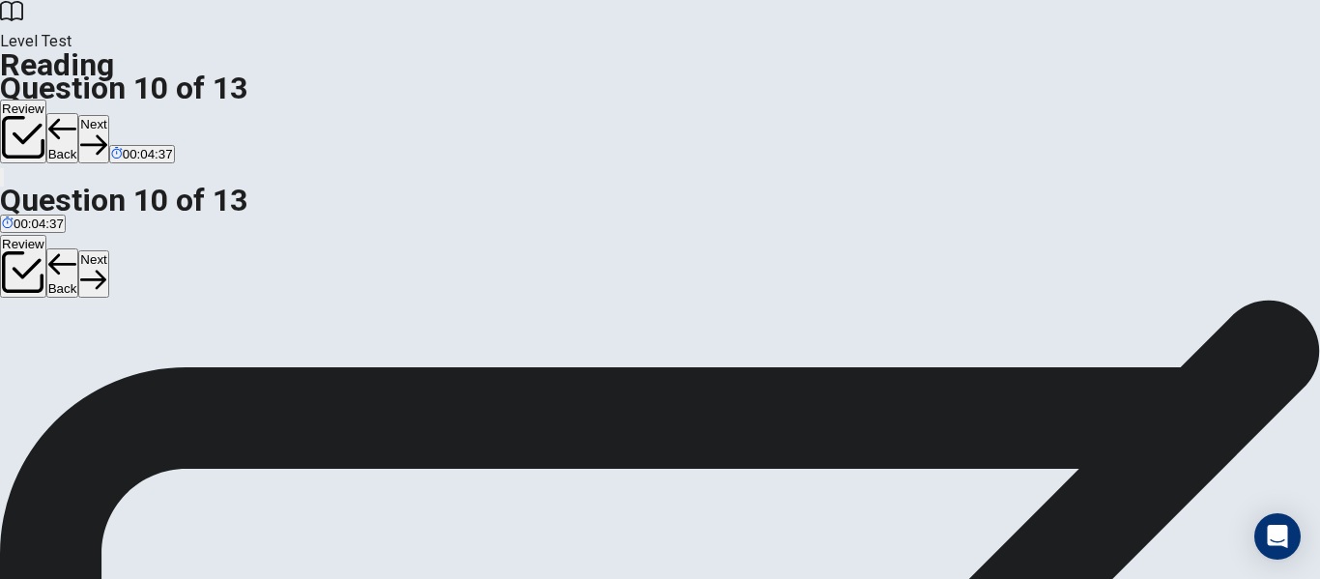
click at [108, 115] on button "Next" at bounding box center [93, 138] width 30 height 47
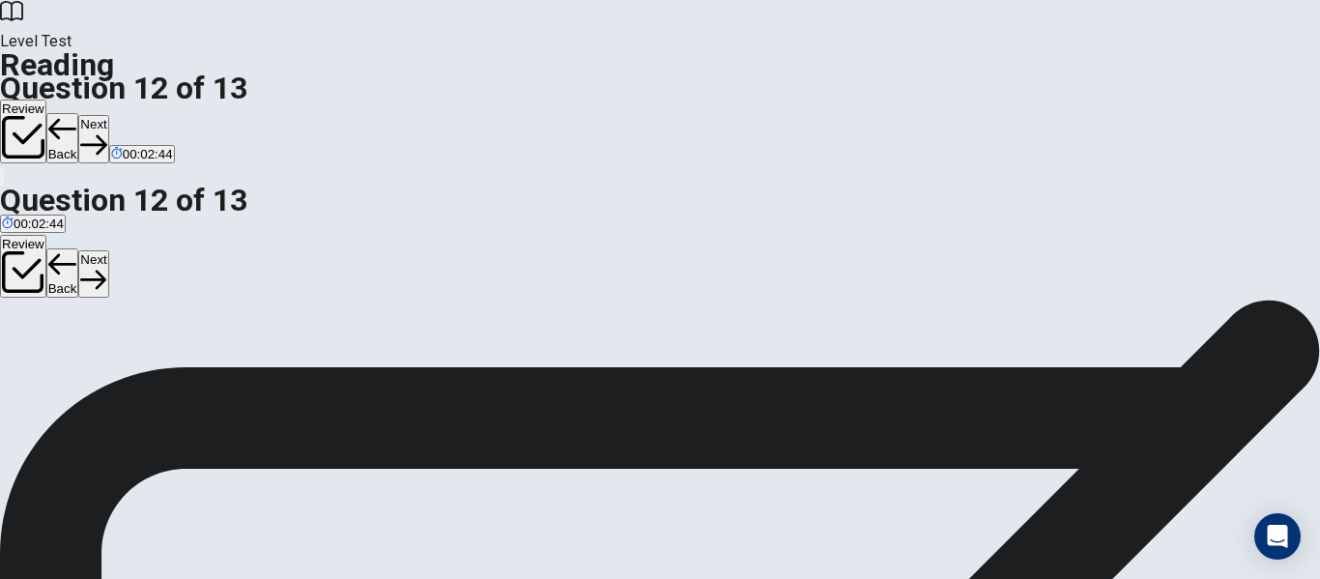
scroll to position [294, 0]
drag, startPoint x: 235, startPoint y: 172, endPoint x: 563, endPoint y: 168, distance: 328.5
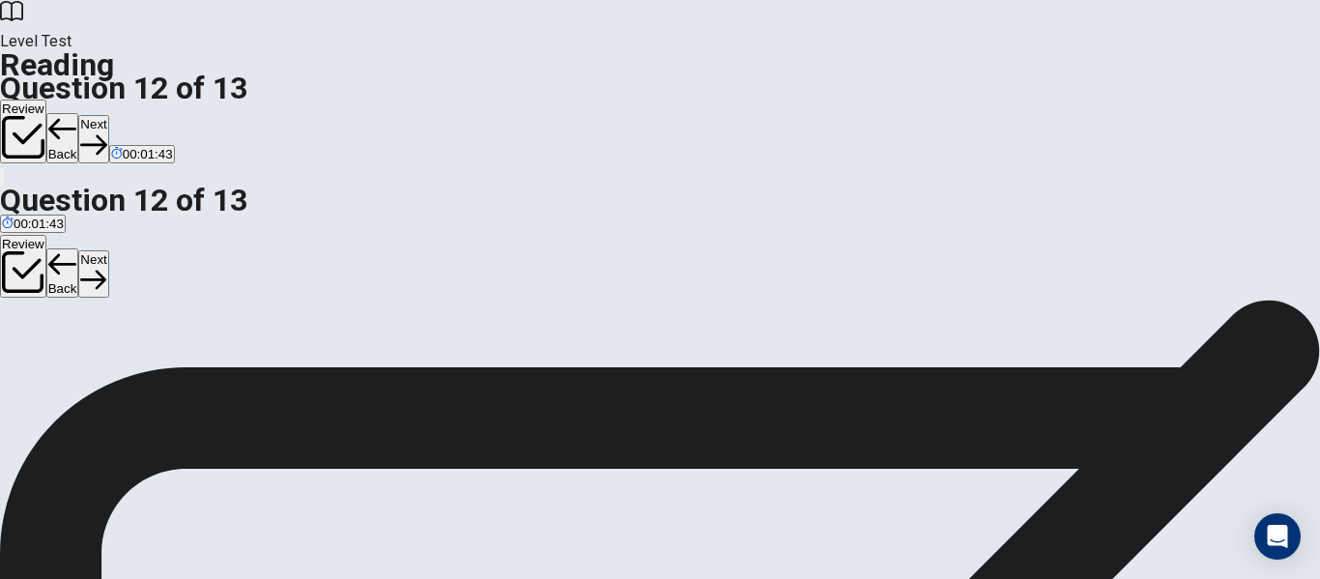
scroll to position [0, 0]
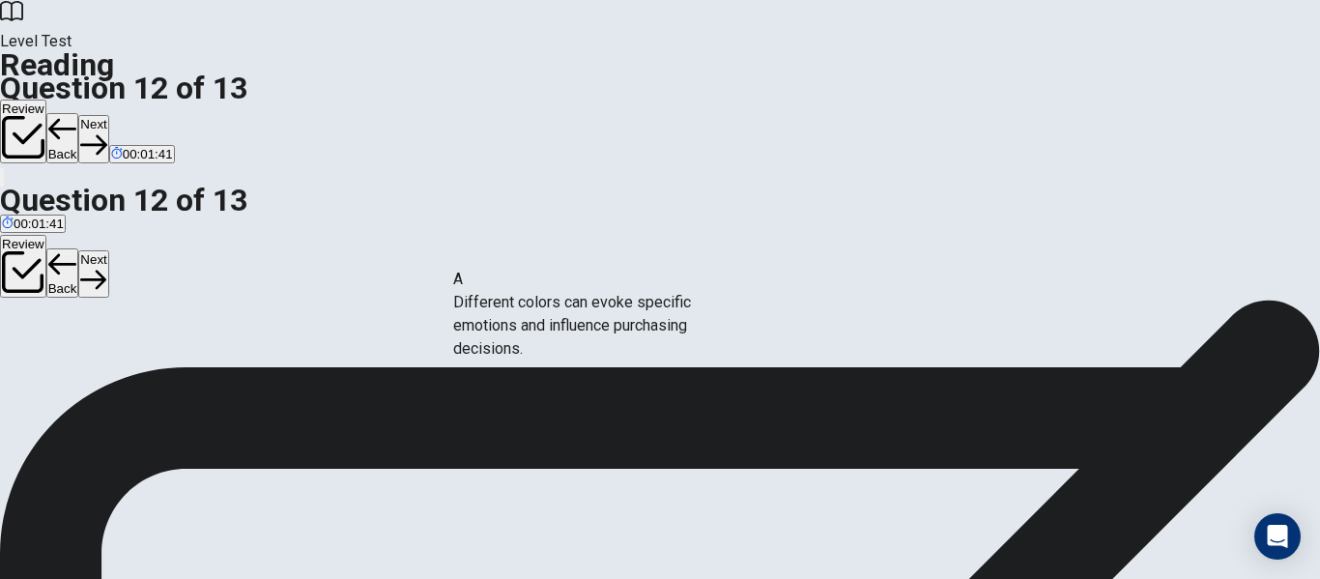
drag, startPoint x: 229, startPoint y: 304, endPoint x: 578, endPoint y: 335, distance: 350.2
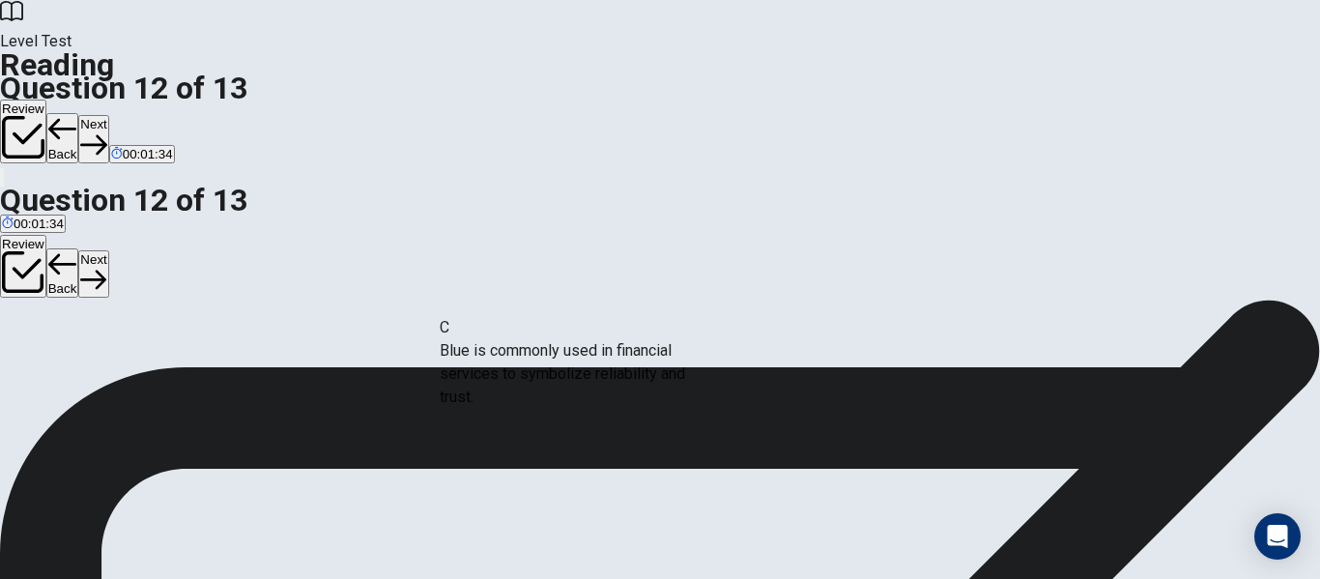
drag, startPoint x: 206, startPoint y: 398, endPoint x: 537, endPoint y: 360, distance: 333.5
click at [108, 115] on button "Next" at bounding box center [93, 138] width 30 height 47
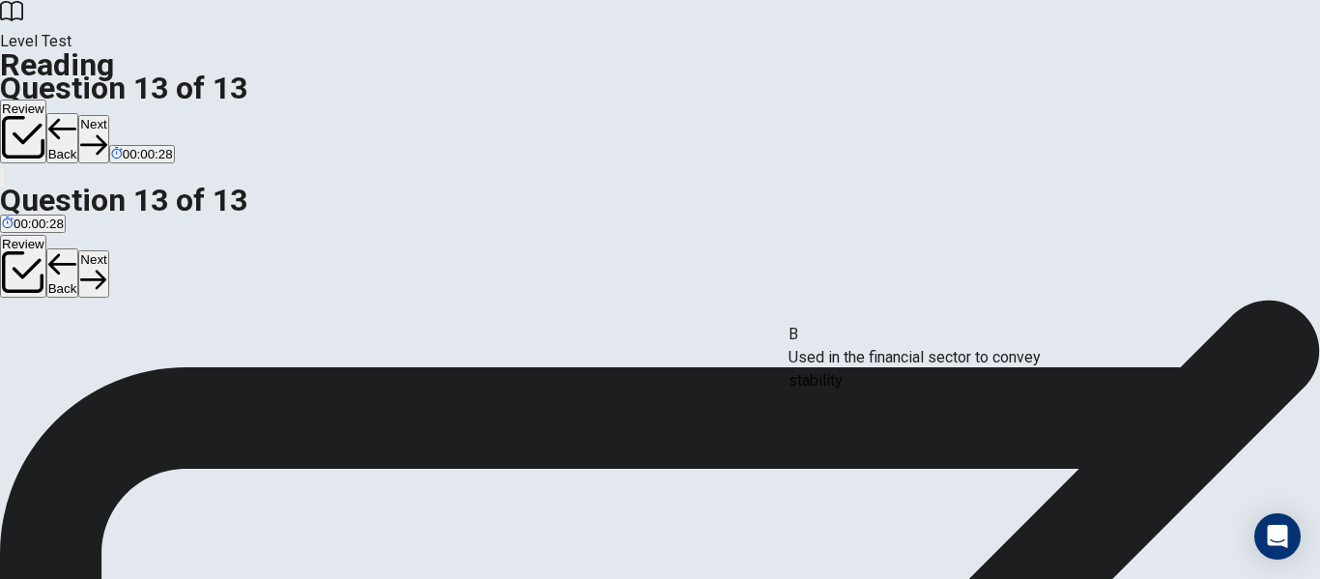
drag, startPoint x: 214, startPoint y: 450, endPoint x: 894, endPoint y: 379, distance: 683.0
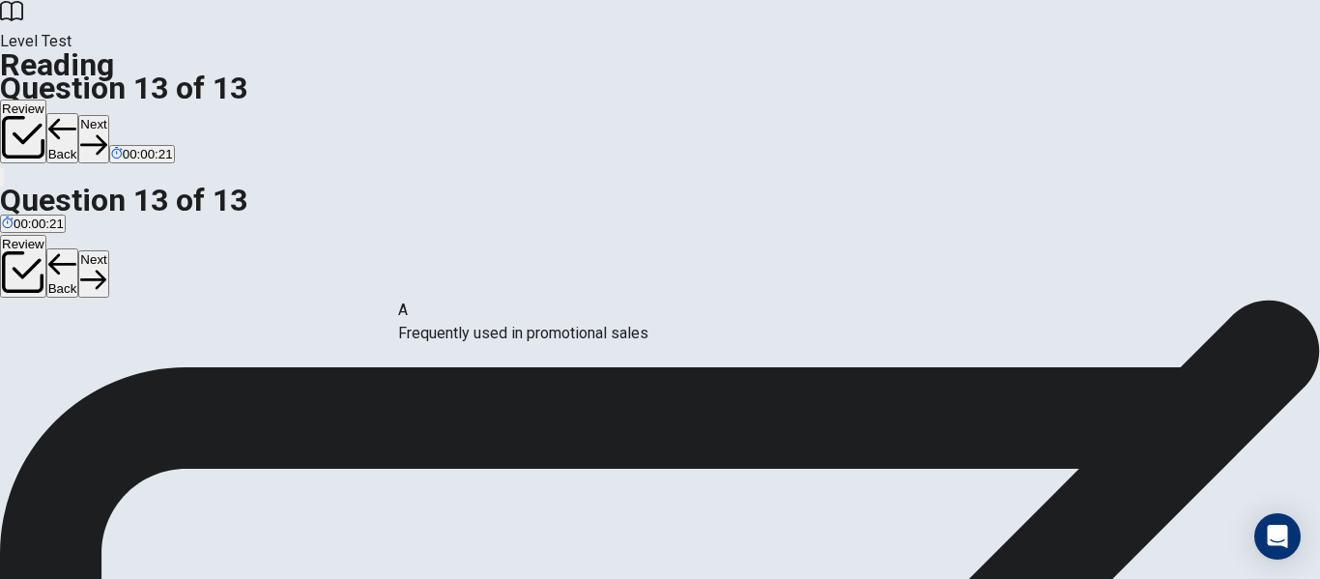
drag, startPoint x: 212, startPoint y: 348, endPoint x: 505, endPoint y: 356, distance: 293.8
drag, startPoint x: 189, startPoint y: 347, endPoint x: 556, endPoint y: 411, distance: 371.7
drag, startPoint x: 230, startPoint y: 419, endPoint x: 963, endPoint y: 416, distance: 733.3
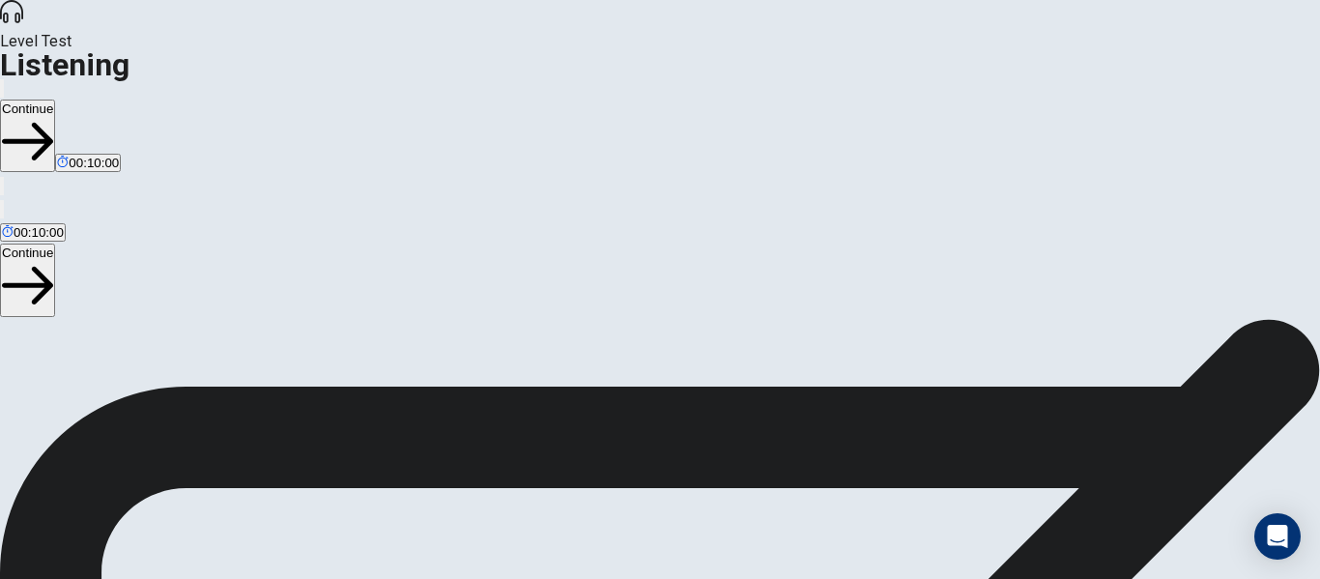
scroll to position [294, 0]
click at [55, 100] on button "Continue" at bounding box center [27, 136] width 55 height 72
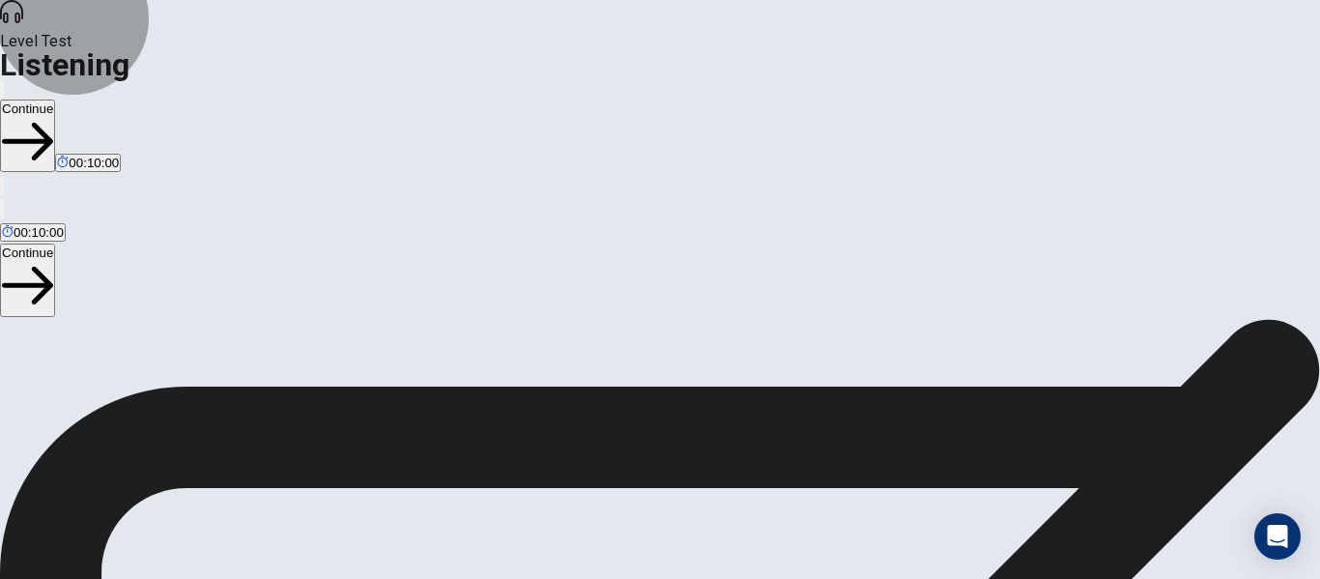
click at [55, 100] on button "Continue" at bounding box center [27, 136] width 55 height 72
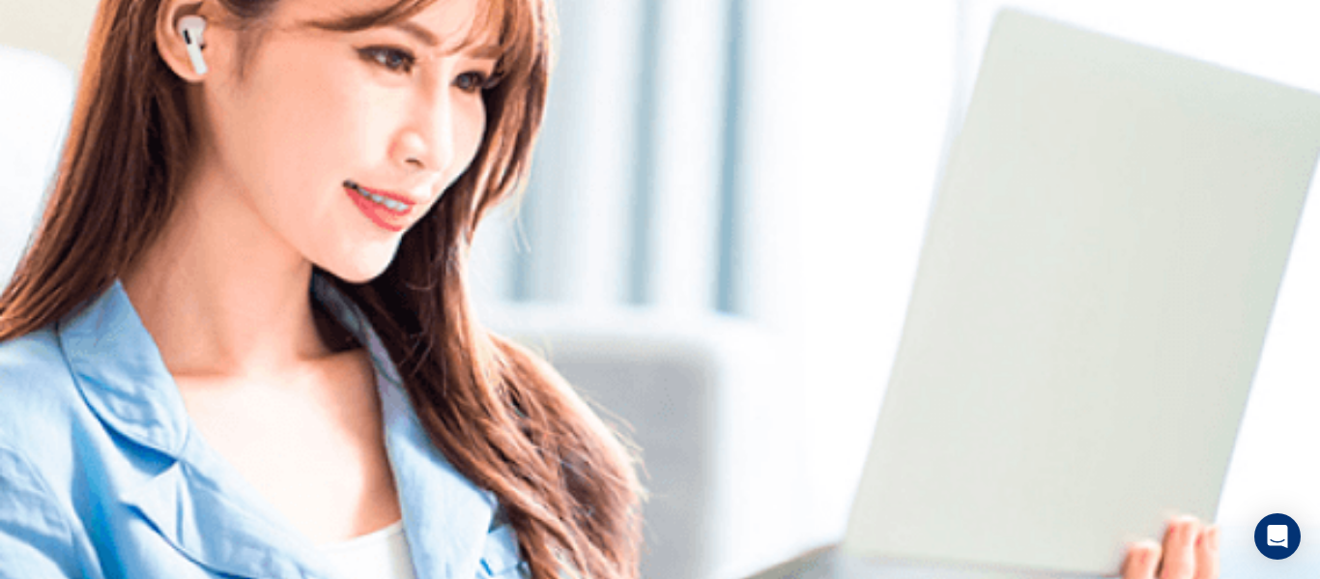
scroll to position [0, 0]
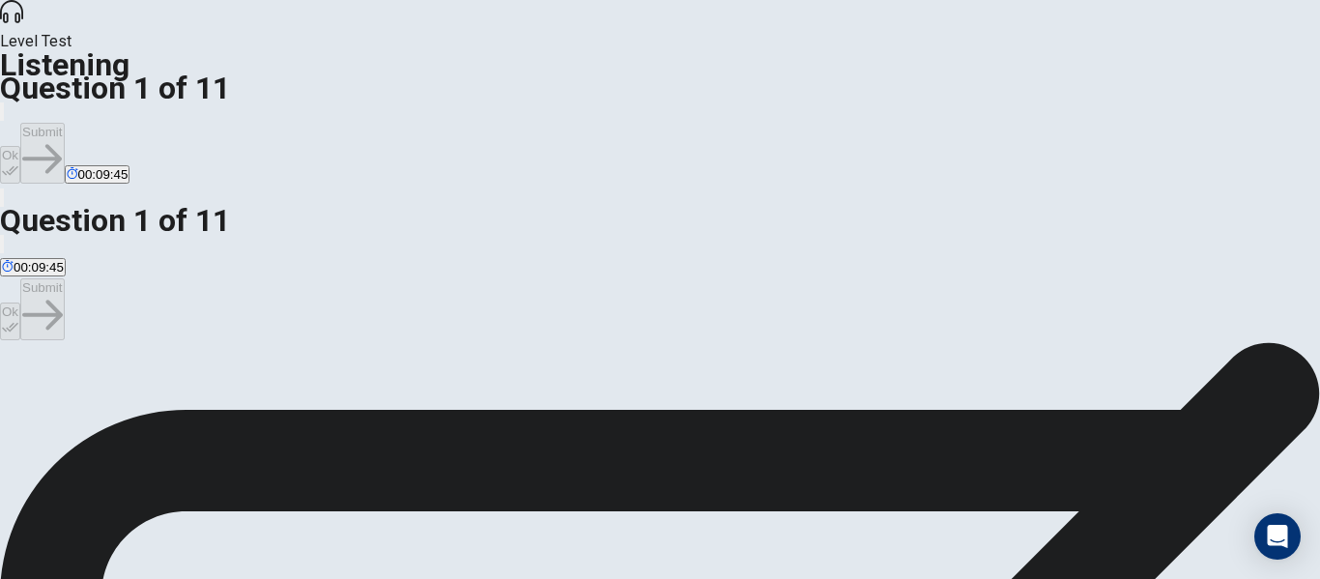
click at [20, 146] on button "Ok" at bounding box center [10, 165] width 20 height 38
click at [64, 123] on button "Submit" at bounding box center [41, 153] width 43 height 61
click at [20, 146] on button "Ok" at bounding box center [10, 165] width 20 height 38
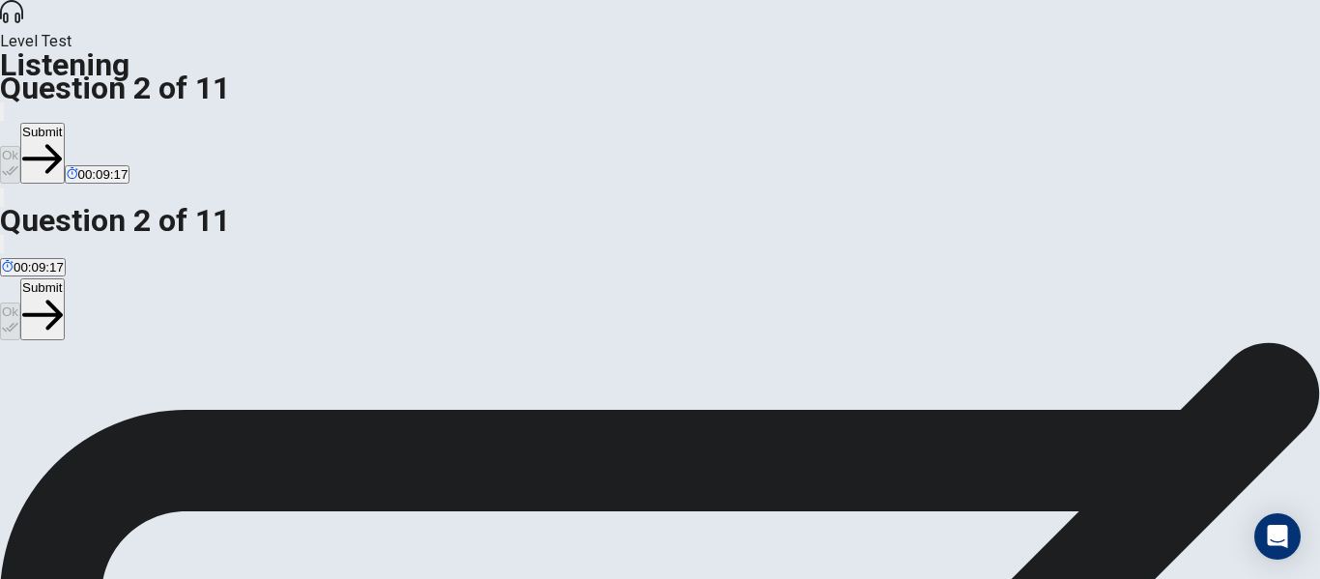
click at [64, 123] on button "Submit" at bounding box center [41, 153] width 43 height 61
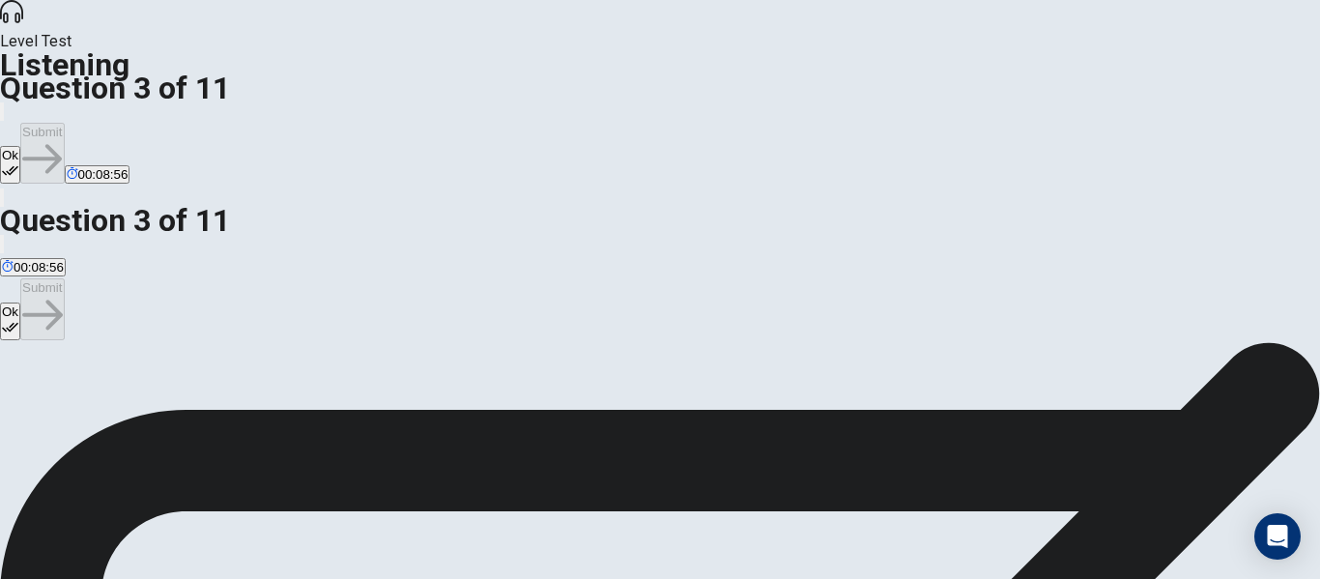
click at [20, 146] on button "Ok" at bounding box center [10, 165] width 20 height 38
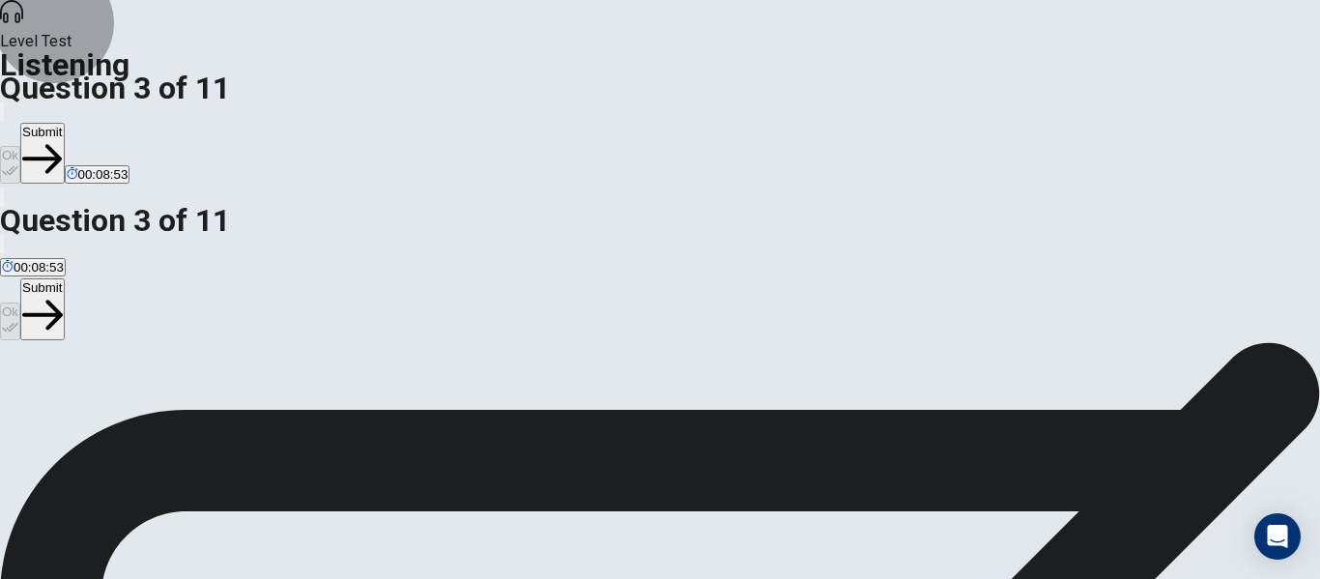
click at [64, 123] on button "Submit" at bounding box center [41, 153] width 43 height 61
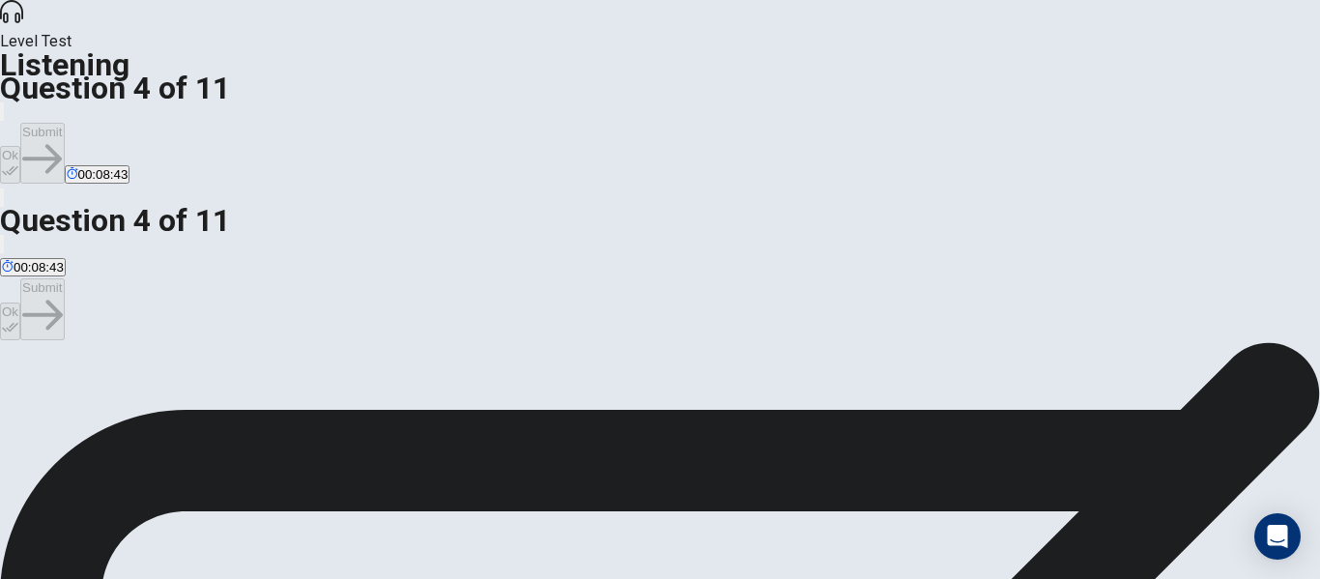
click at [20, 146] on button "Ok" at bounding box center [10, 165] width 20 height 38
click at [64, 123] on button "Submit" at bounding box center [41, 153] width 43 height 61
click at [20, 146] on button "Ok" at bounding box center [10, 165] width 20 height 38
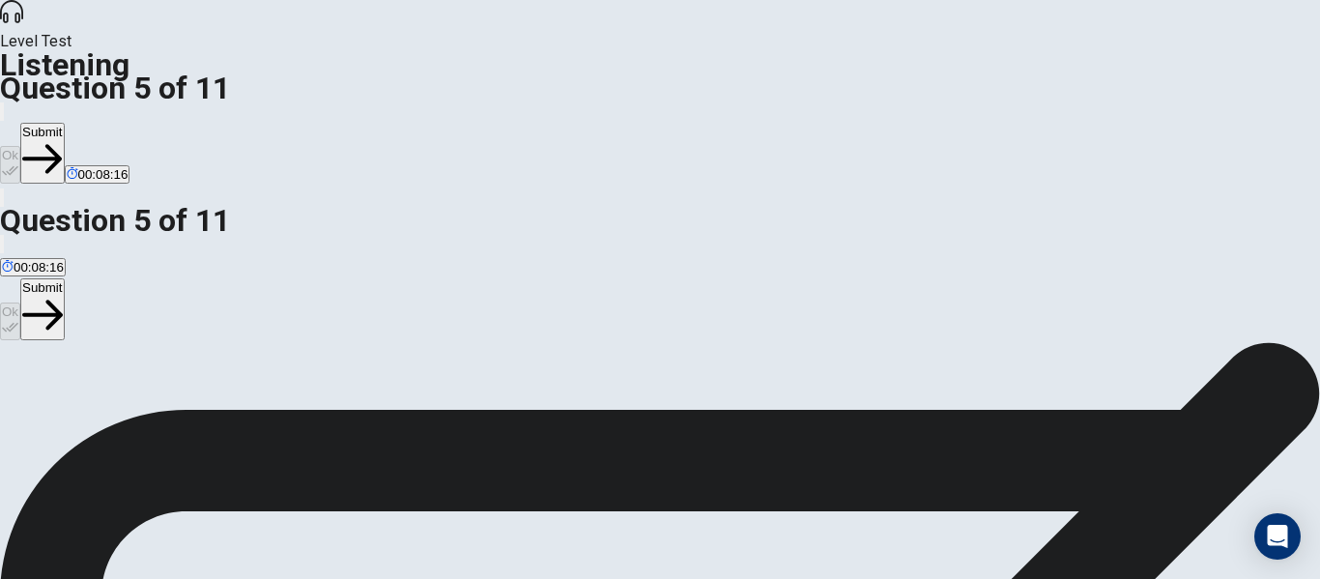
click at [64, 123] on button "Submit" at bounding box center [41, 153] width 43 height 61
click at [20, 146] on button "Ok" at bounding box center [10, 165] width 20 height 38
click at [64, 123] on button "Submit" at bounding box center [41, 153] width 43 height 61
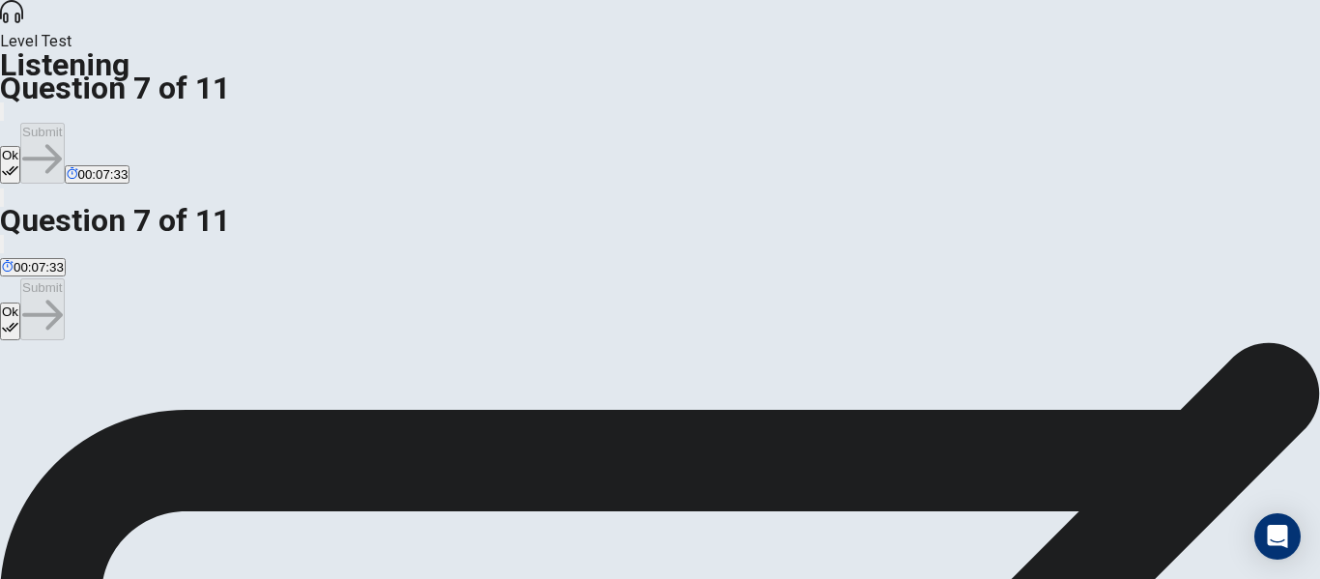
click at [20, 146] on button "Ok" at bounding box center [10, 165] width 20 height 38
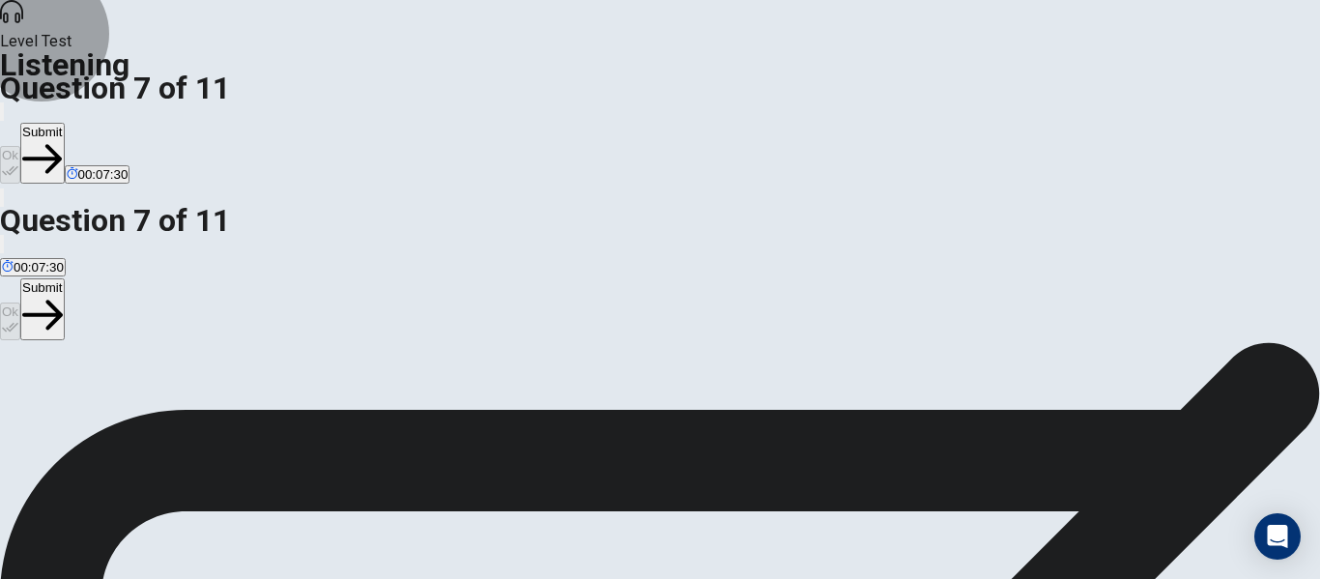
click at [64, 123] on button "Submit" at bounding box center [41, 153] width 43 height 61
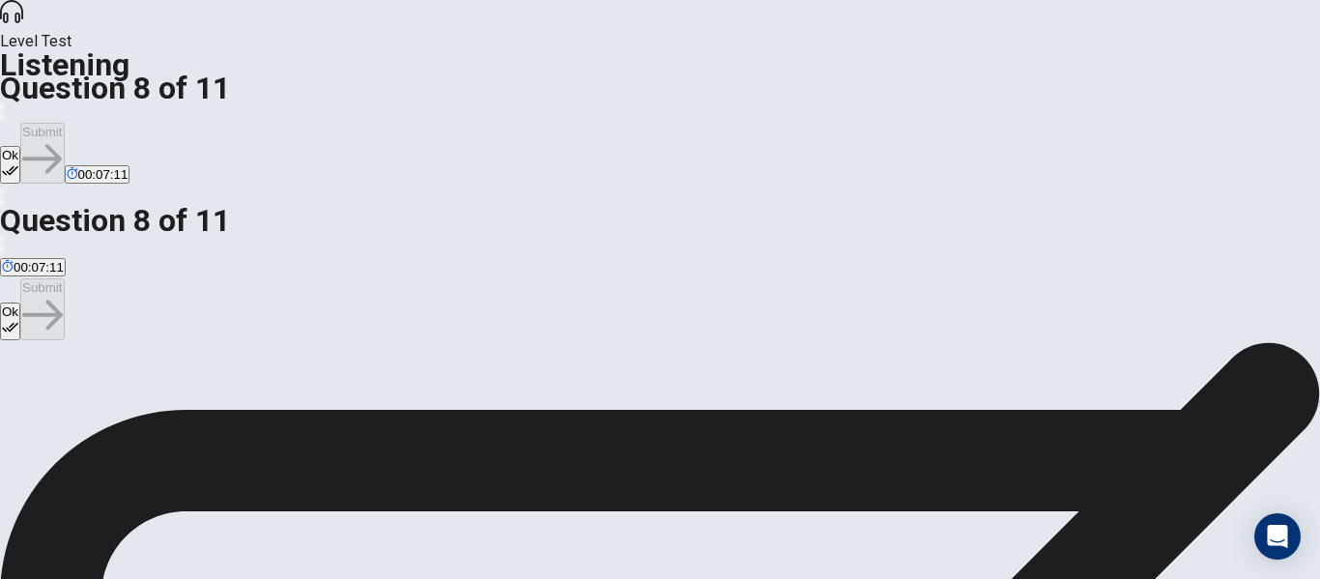
click at [20, 146] on button "Ok" at bounding box center [10, 165] width 20 height 38
click at [62, 144] on icon "button" at bounding box center [42, 159] width 40 height 30
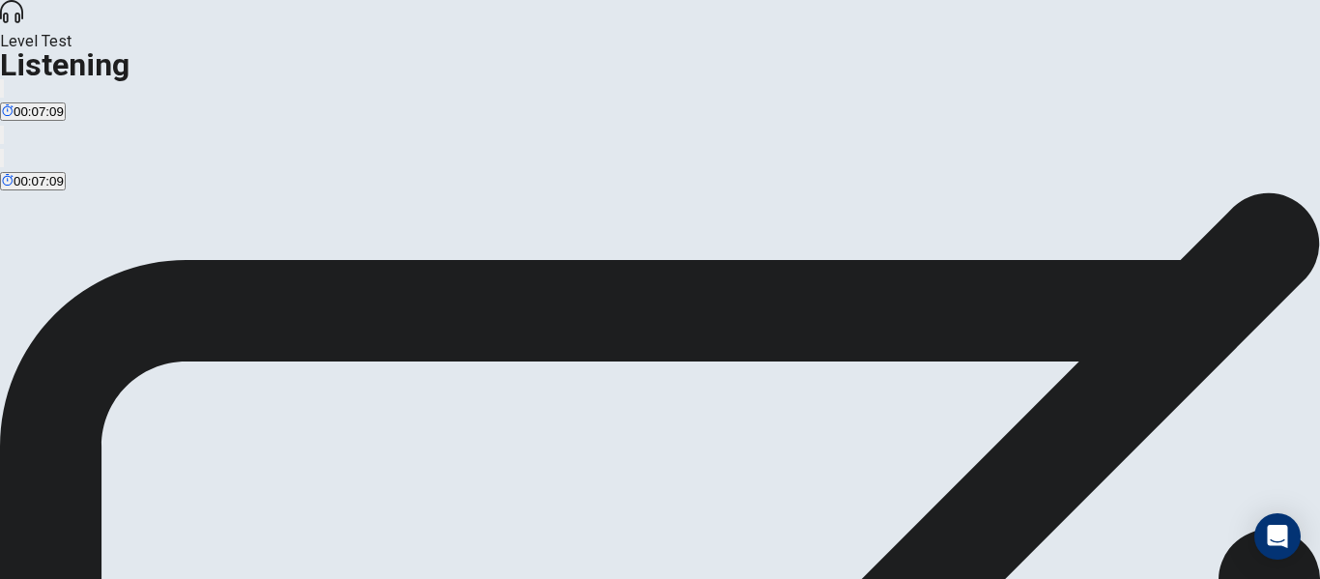
scroll to position [0, 0]
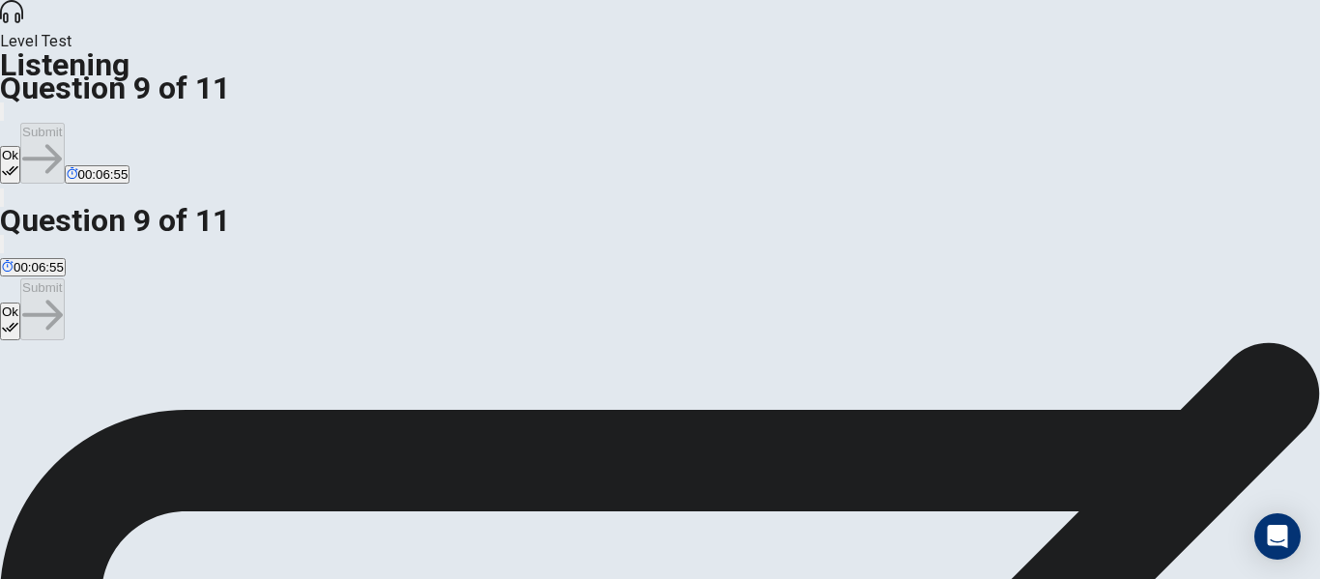
click at [20, 146] on button "Ok" at bounding box center [10, 165] width 20 height 38
click at [64, 123] on button "Submit" at bounding box center [41, 153] width 43 height 61
click at [20, 146] on button "Ok" at bounding box center [10, 165] width 20 height 38
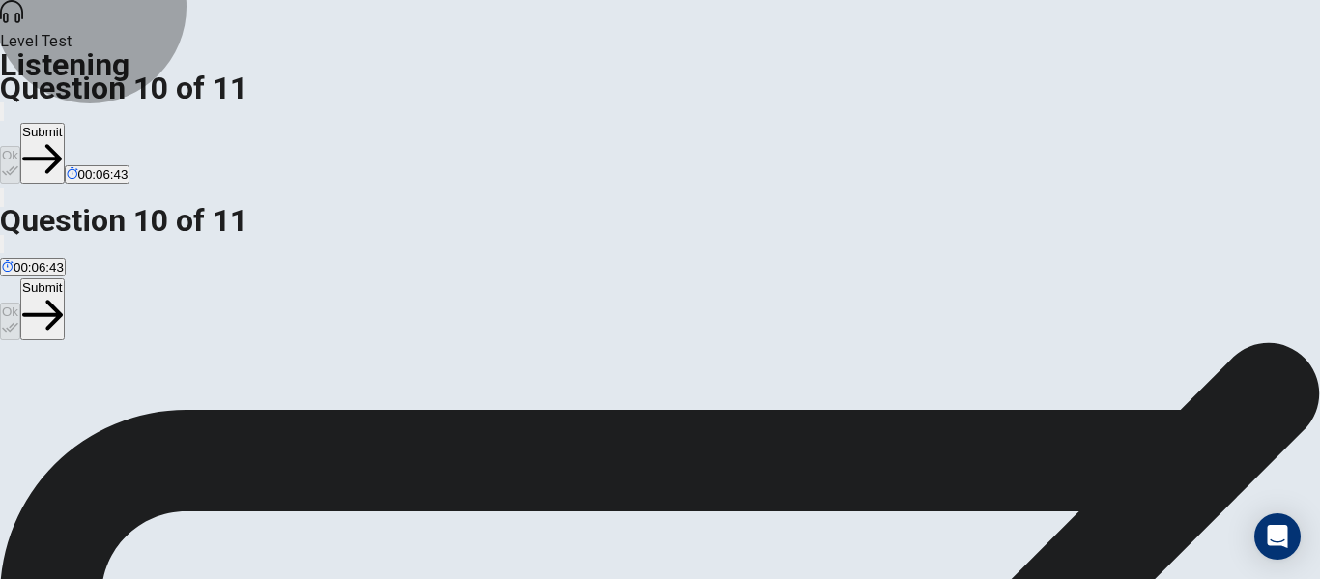
click at [64, 123] on button "Submit" at bounding box center [41, 153] width 43 height 61
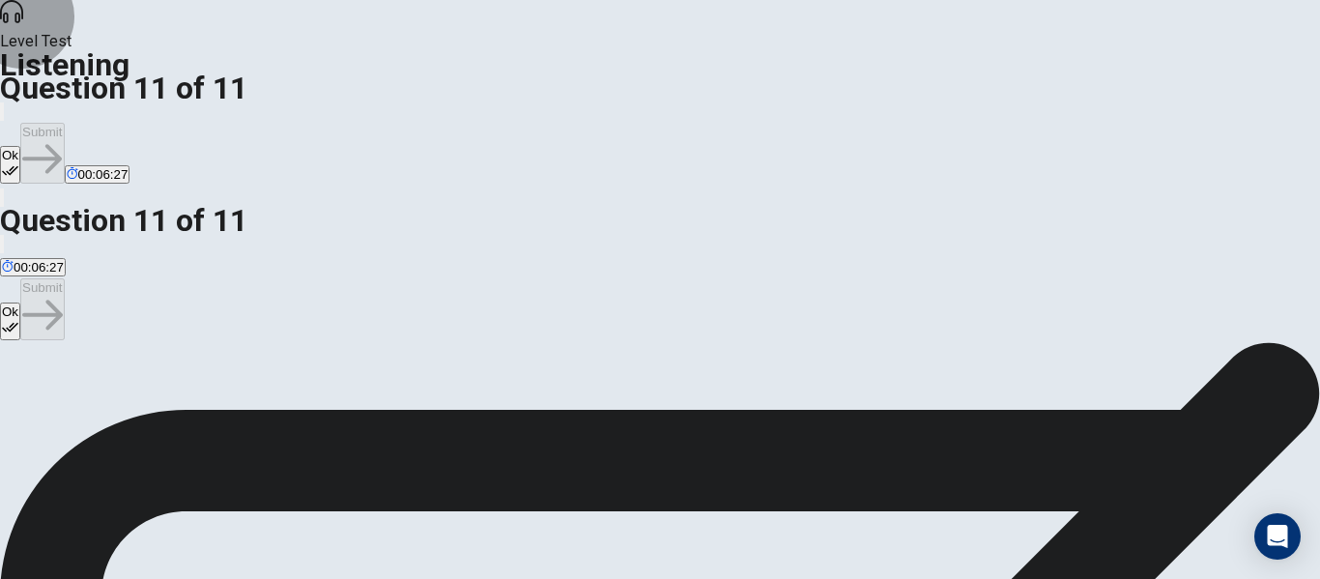
click at [20, 146] on button "Ok" at bounding box center [10, 165] width 20 height 38
click at [64, 123] on button "Submit" at bounding box center [41, 153] width 43 height 61
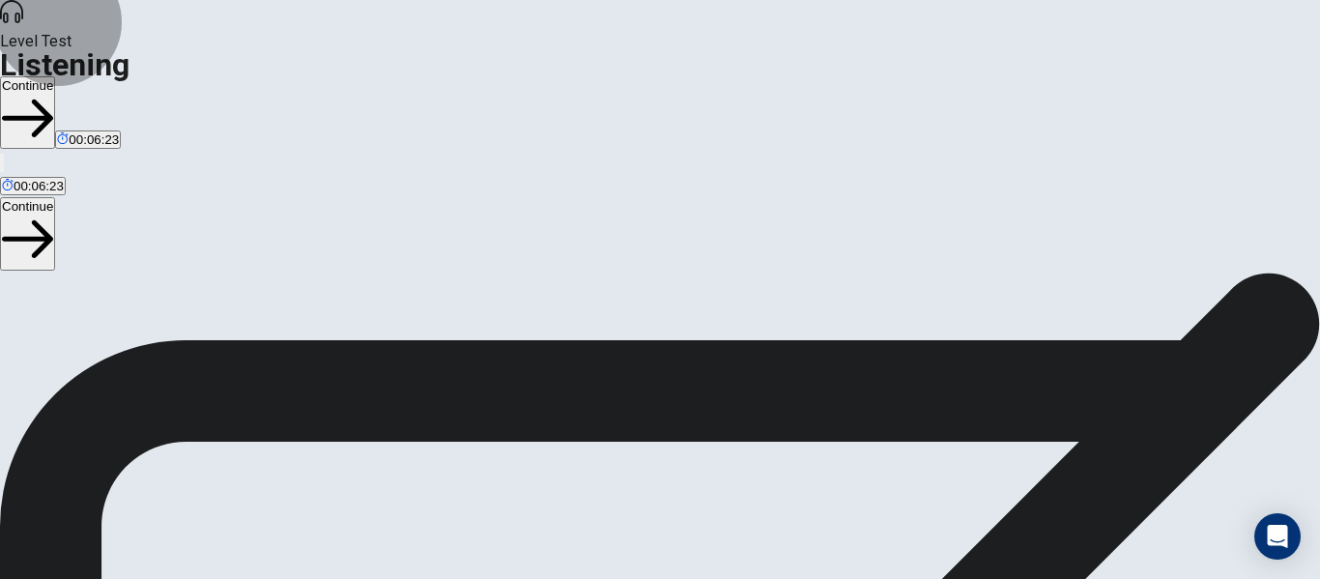
click at [55, 76] on button "Continue" at bounding box center [27, 112] width 55 height 72
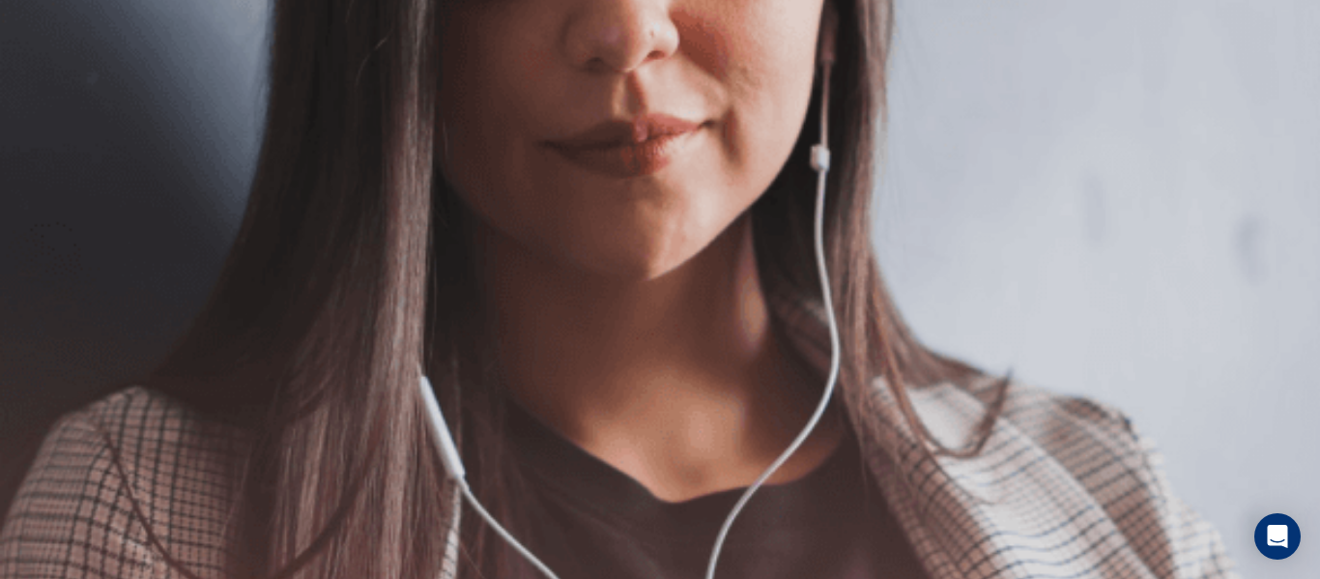
scroll to position [193, 0]
click at [55, 100] on button "Continue" at bounding box center [27, 136] width 55 height 72
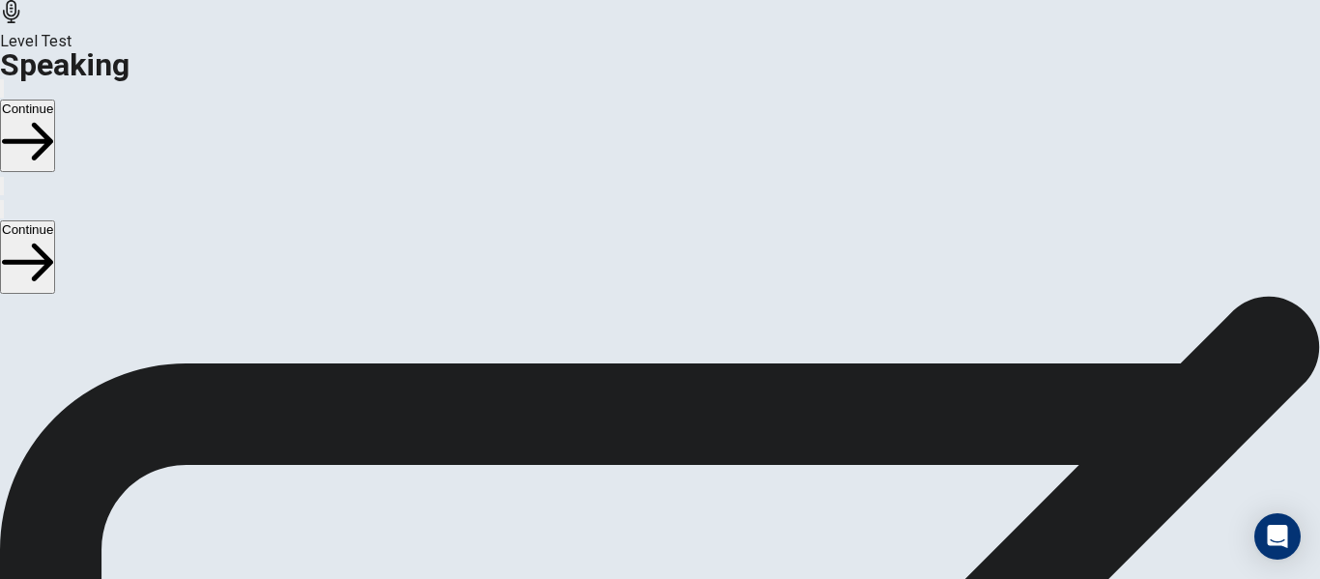
click at [55, 100] on button "Continue" at bounding box center [27, 136] width 55 height 72
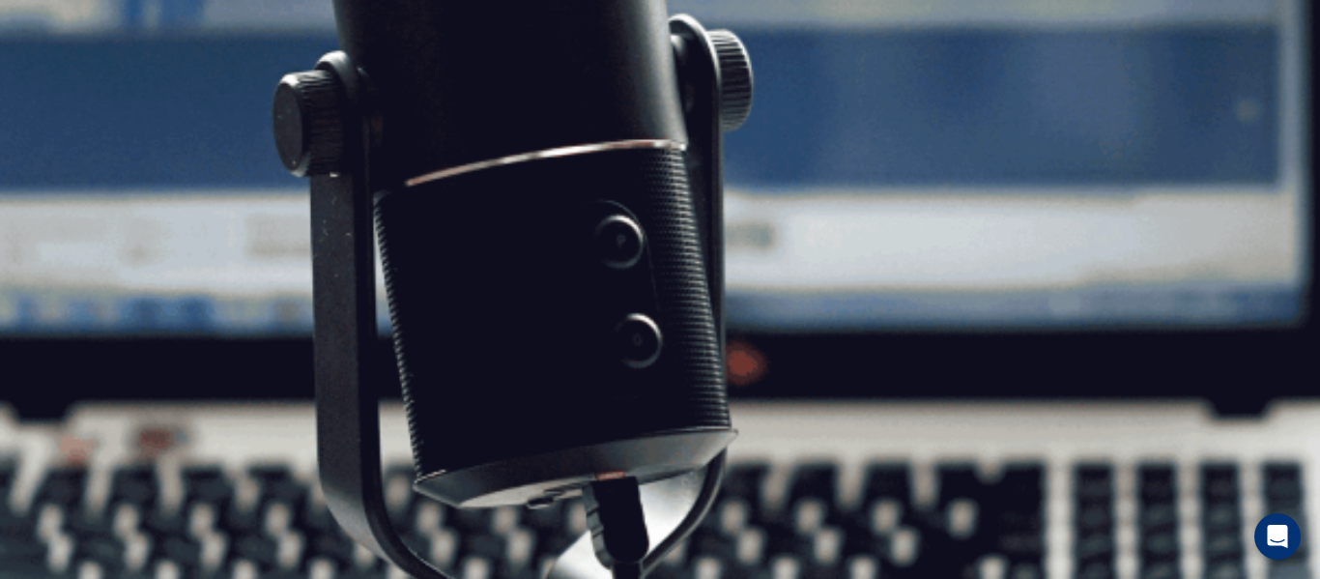
click at [55, 100] on button "Continue" at bounding box center [27, 136] width 55 height 72
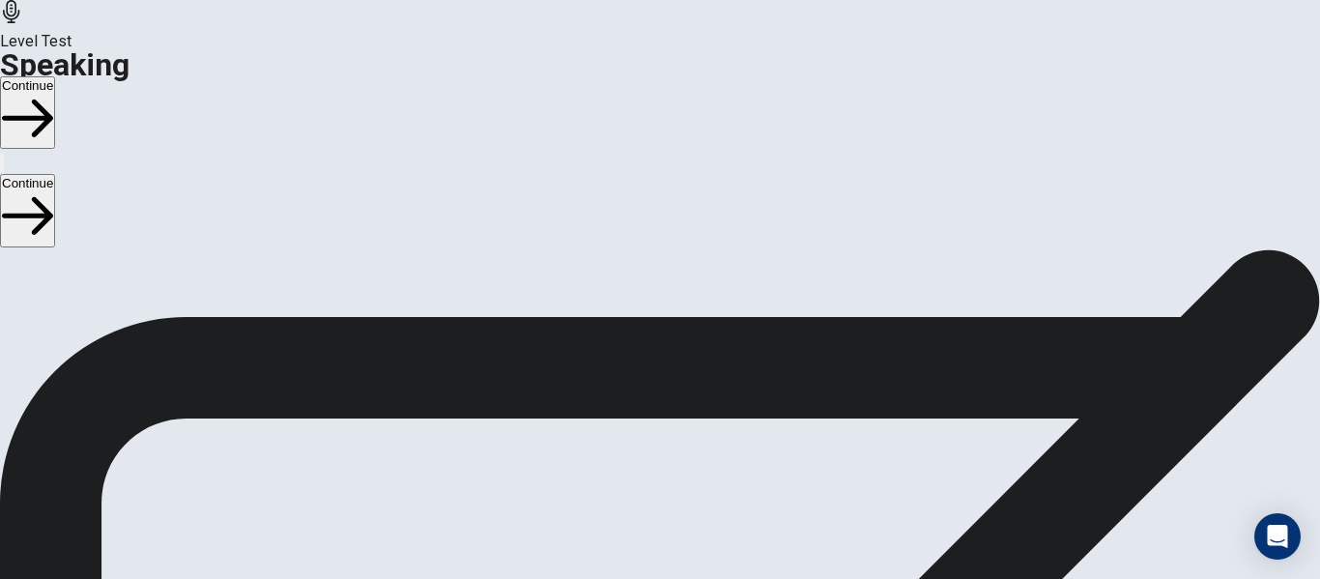
click at [55, 76] on button "Continue" at bounding box center [27, 112] width 55 height 72
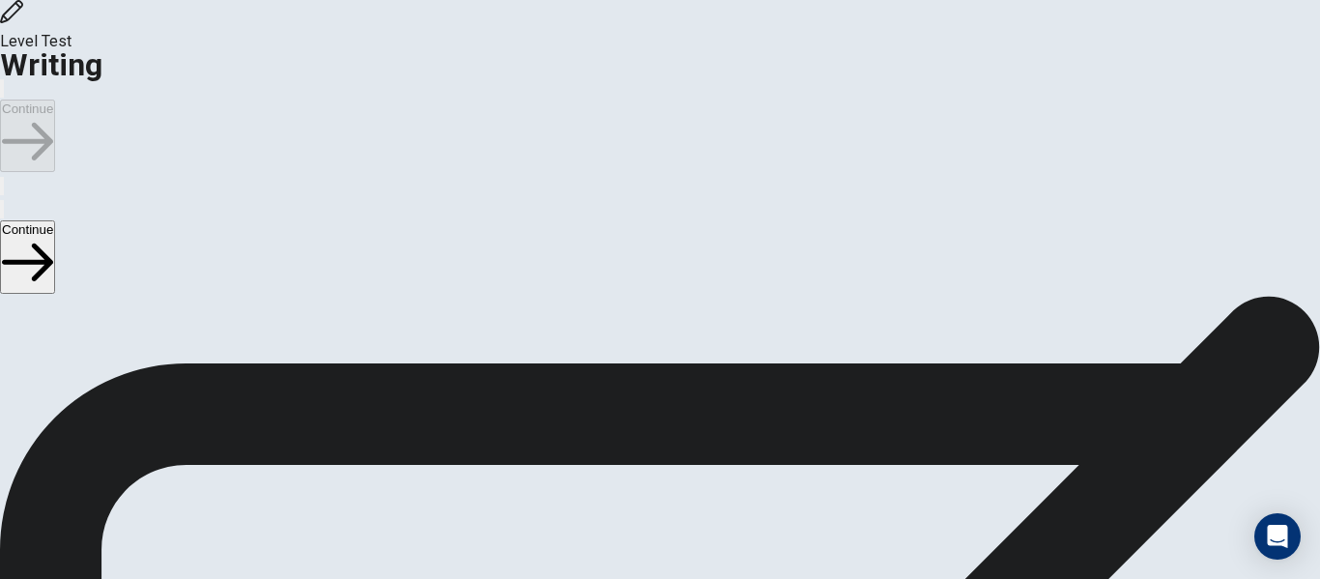
scroll to position [63, 0]
drag, startPoint x: 1092, startPoint y: 31, endPoint x: 943, endPoint y: 207, distance: 230.3
click at [970, 201] on div "Level Test Writing Continue Continue Writing Section Directions Write an essay …" at bounding box center [660, 289] width 1320 height 579
click at [55, 100] on button "Continue" at bounding box center [27, 136] width 55 height 72
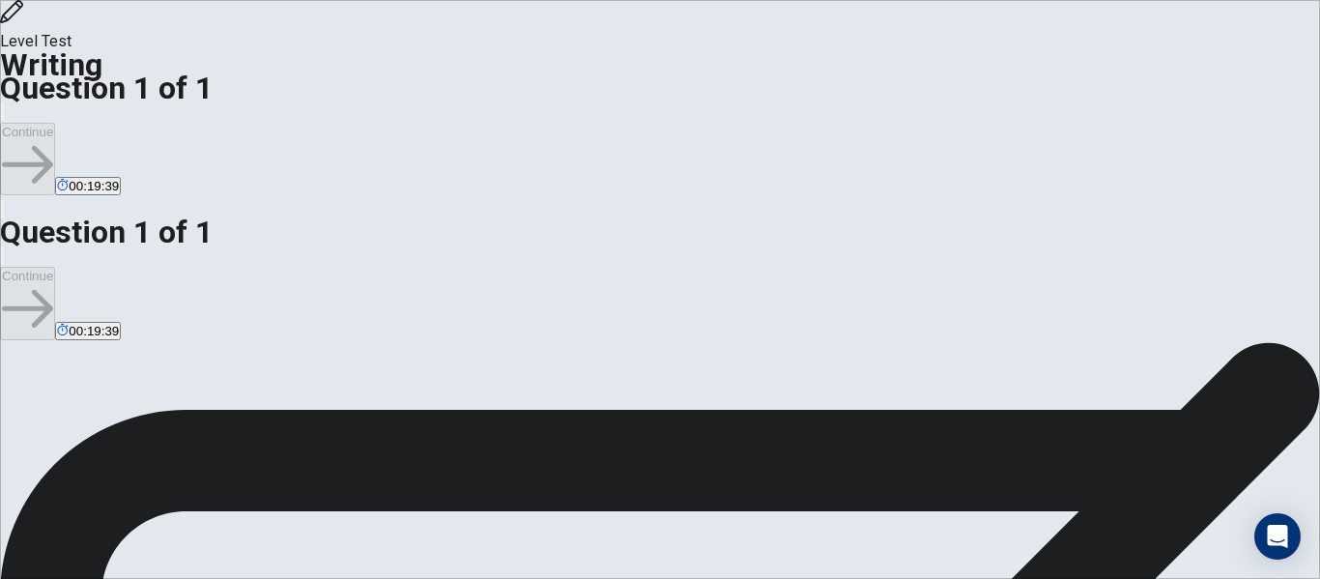
scroll to position [97, 0]
drag, startPoint x: 888, startPoint y: 167, endPoint x: 1195, endPoint y: 181, distance: 307.5
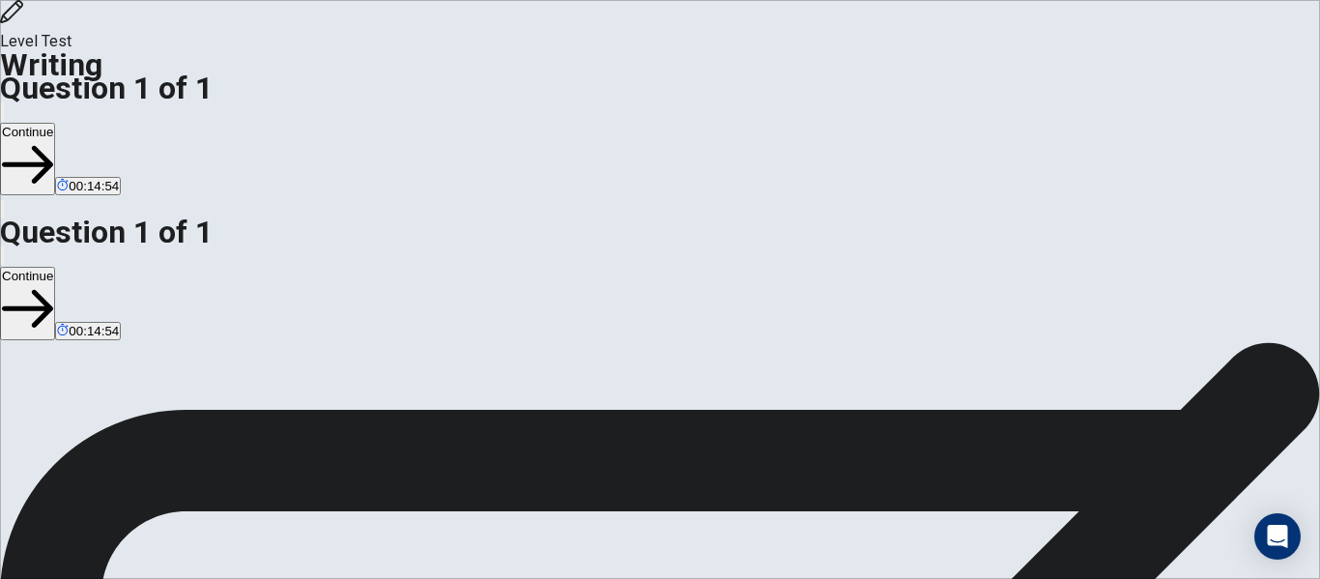
type textarea "**********"
click at [55, 123] on button "Continue" at bounding box center [27, 159] width 55 height 72
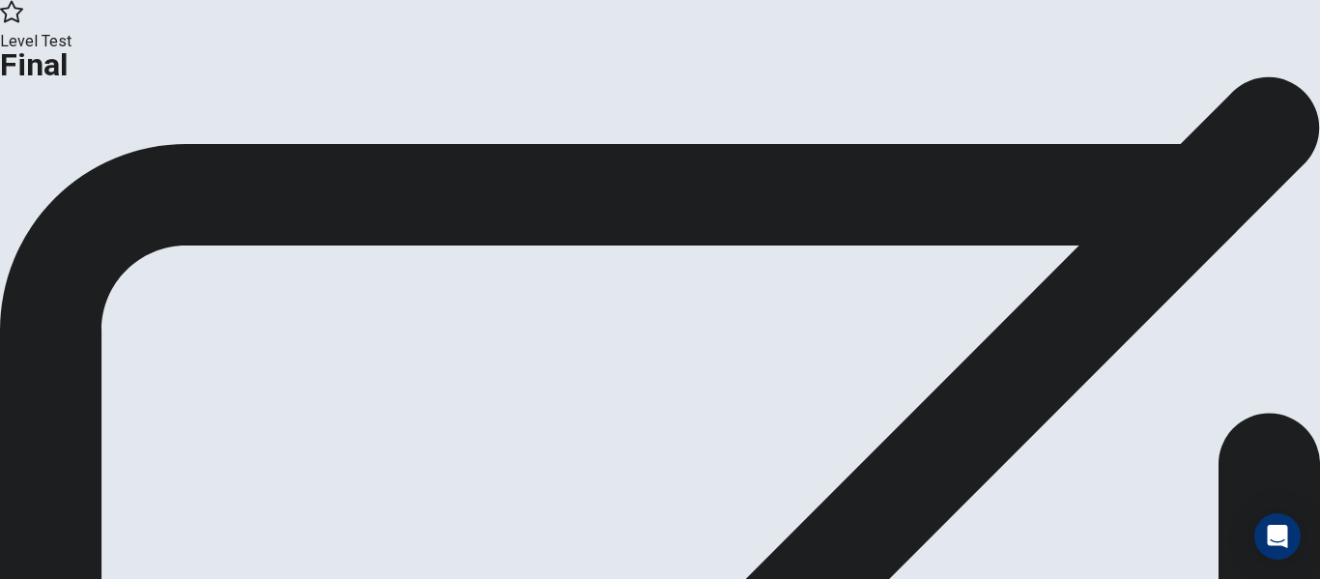
scroll to position [125, 0]
